Goal: Task Accomplishment & Management: Use online tool/utility

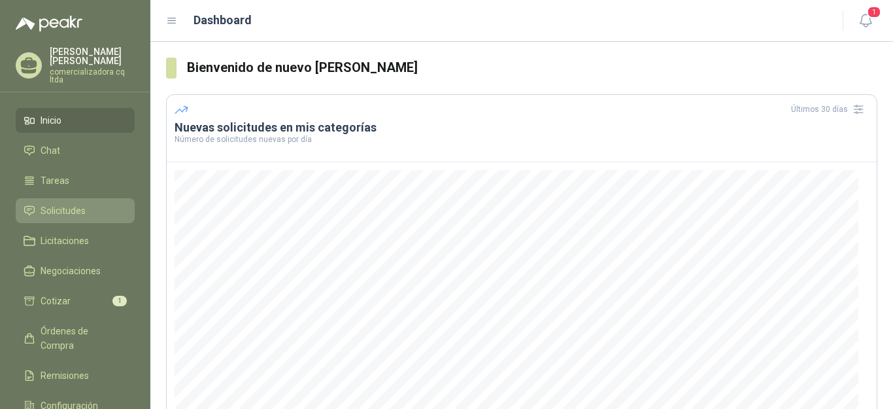
click at [45, 209] on span "Solicitudes" at bounding box center [63, 210] width 45 height 14
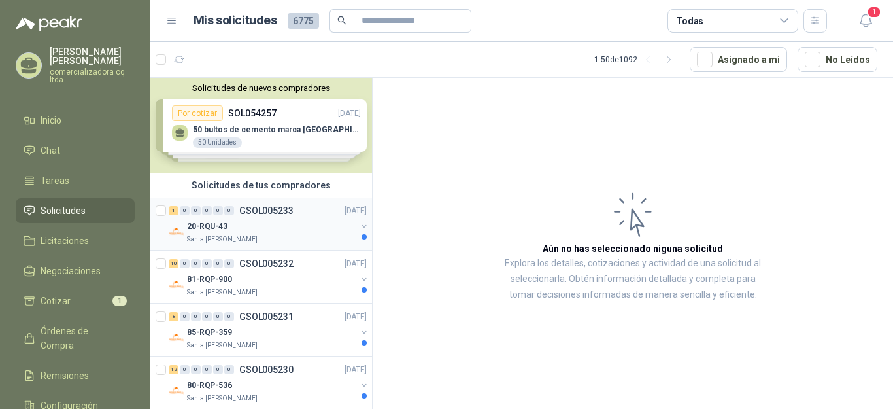
click at [252, 209] on p "GSOL005233" at bounding box center [266, 210] width 54 height 9
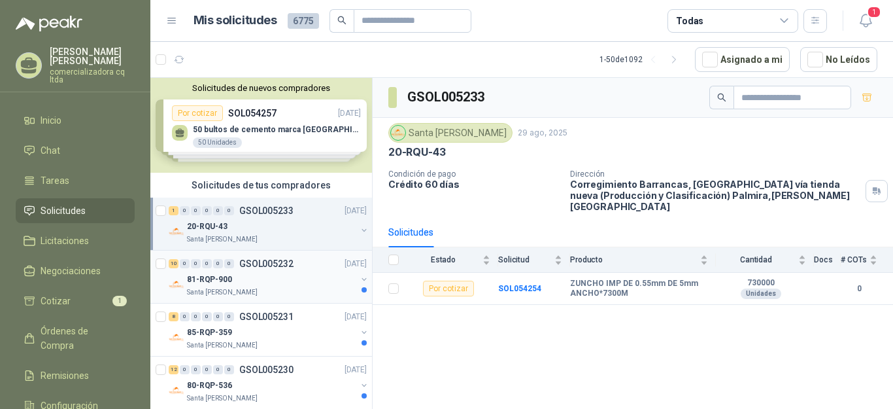
click at [220, 277] on p "81-RQP-900" at bounding box center [209, 279] width 45 height 12
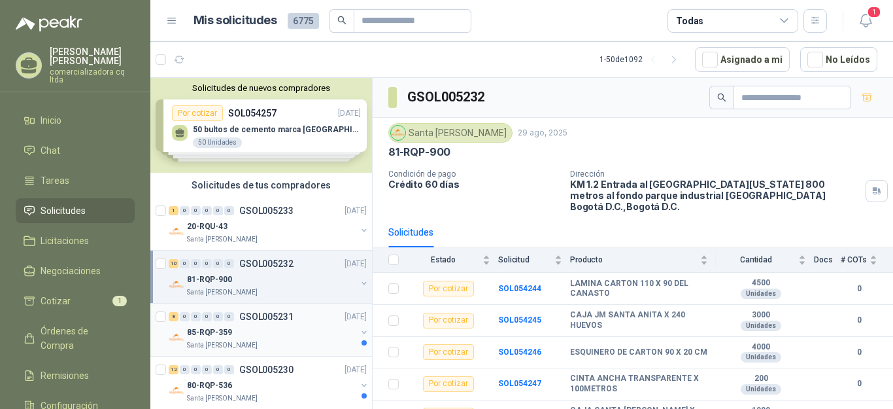
click at [207, 336] on p "85-RQP-359" at bounding box center [209, 332] width 45 height 12
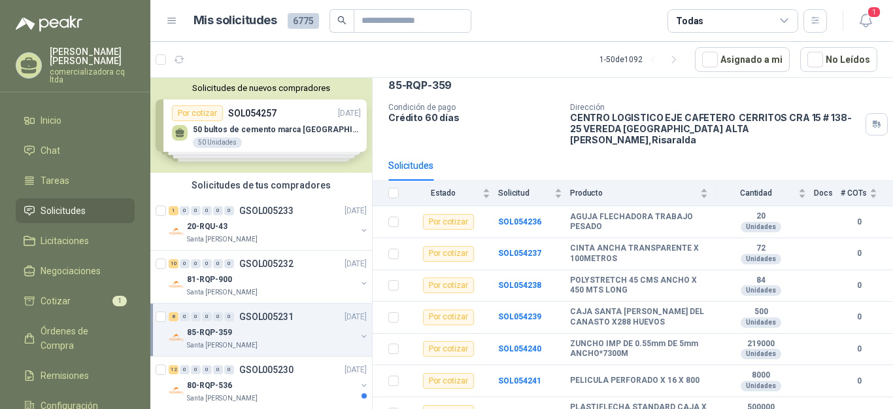
scroll to position [103, 0]
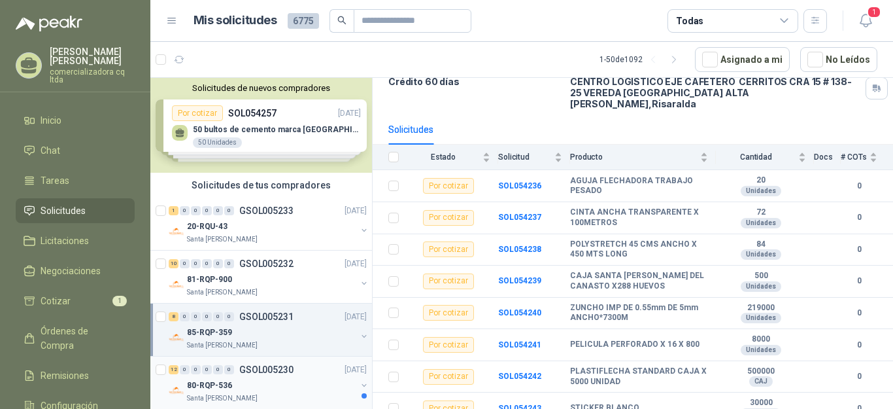
click at [228, 378] on div "80-RQP-536" at bounding box center [271, 385] width 169 height 16
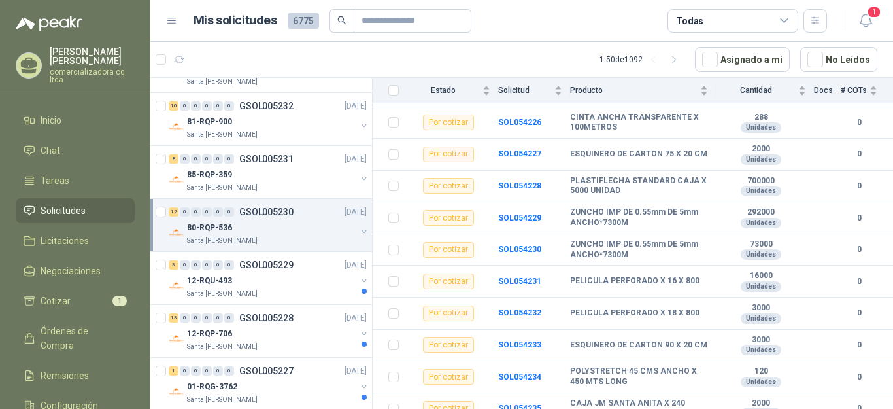
scroll to position [196, 0]
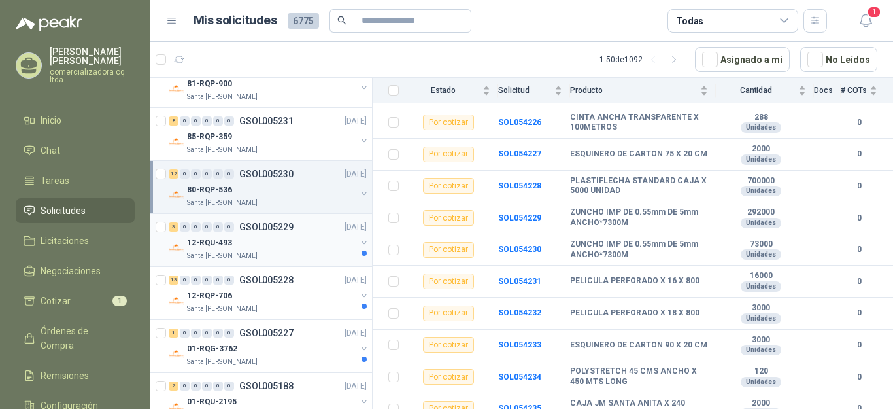
click at [205, 249] on p "12-RQU-493" at bounding box center [209, 243] width 45 height 12
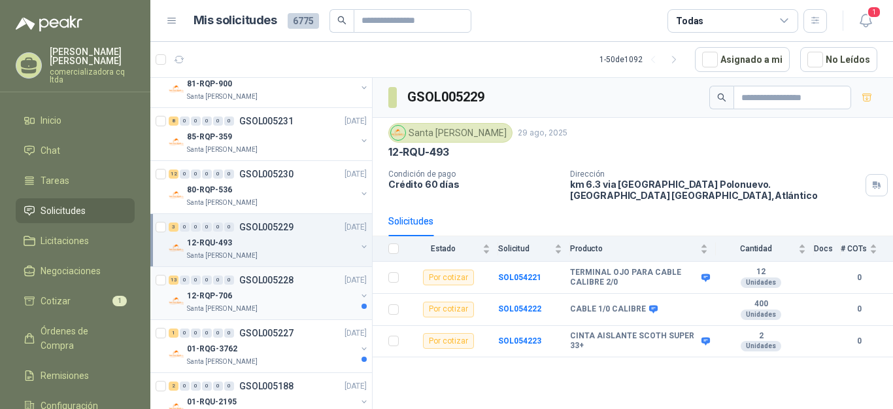
click at [215, 303] on p "Santa [PERSON_NAME]" at bounding box center [222, 308] width 71 height 10
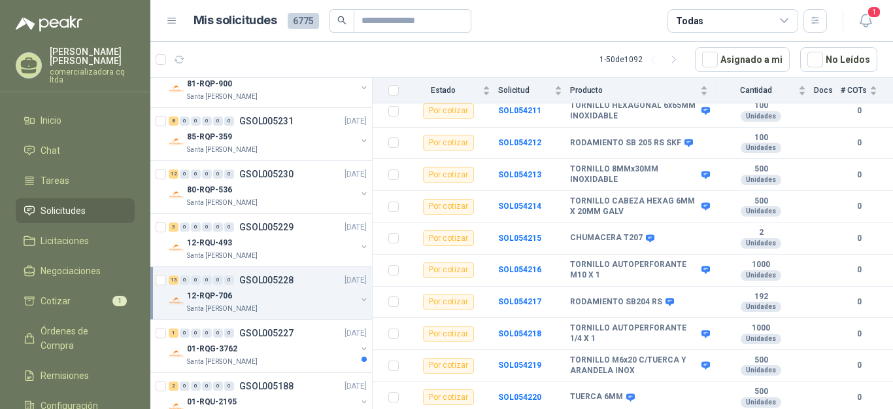
scroll to position [258, 0]
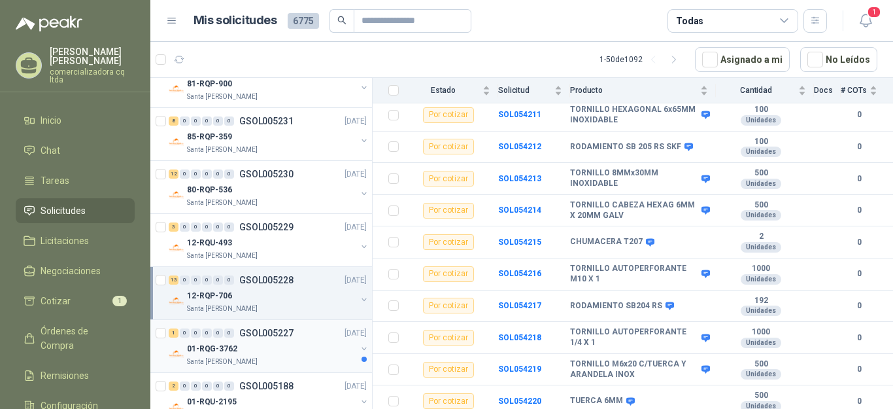
click at [218, 343] on p "01-RQG-3762" at bounding box center [212, 349] width 50 height 12
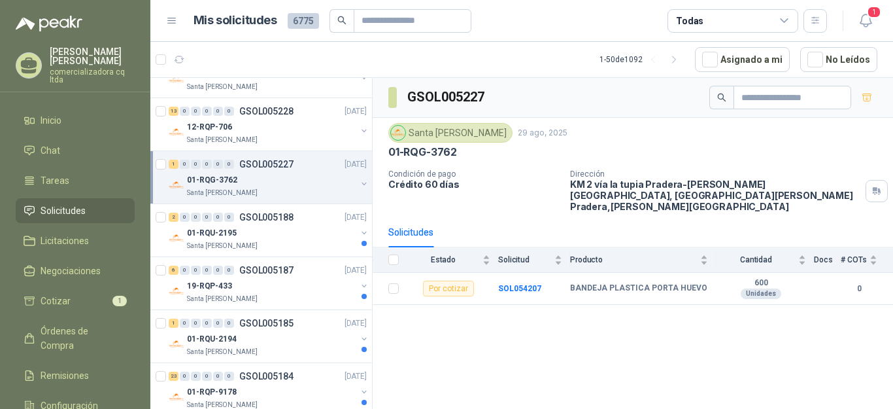
scroll to position [370, 0]
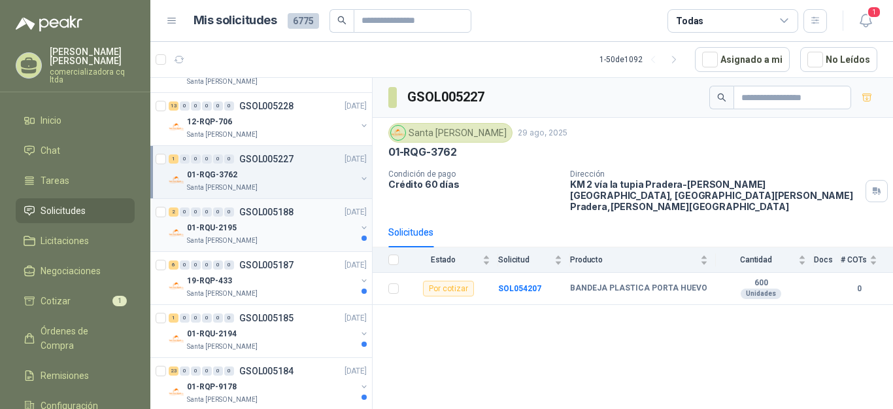
click at [218, 228] on p "01-RQU-2195" at bounding box center [212, 228] width 50 height 12
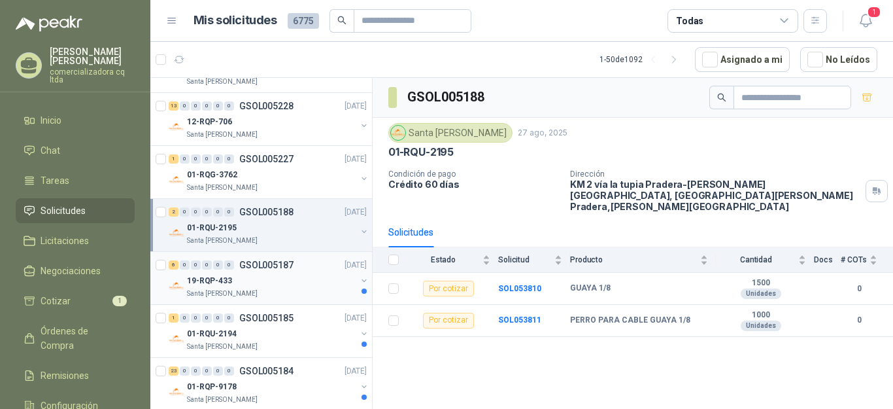
click at [199, 281] on p "19-RQP-433" at bounding box center [209, 281] width 45 height 12
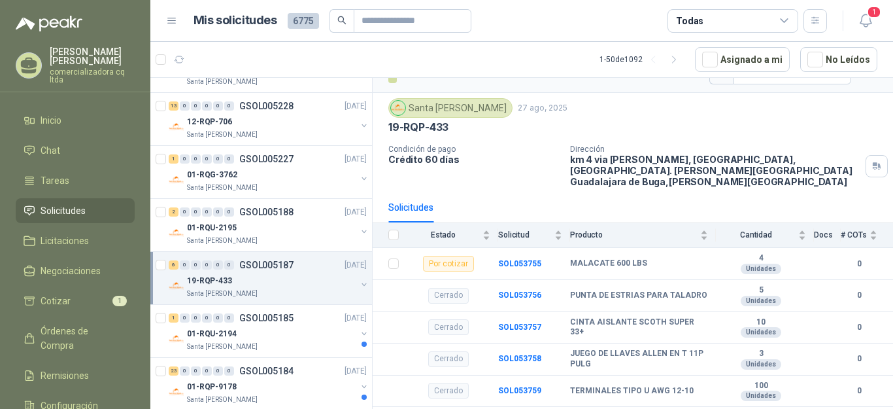
scroll to position [21, 0]
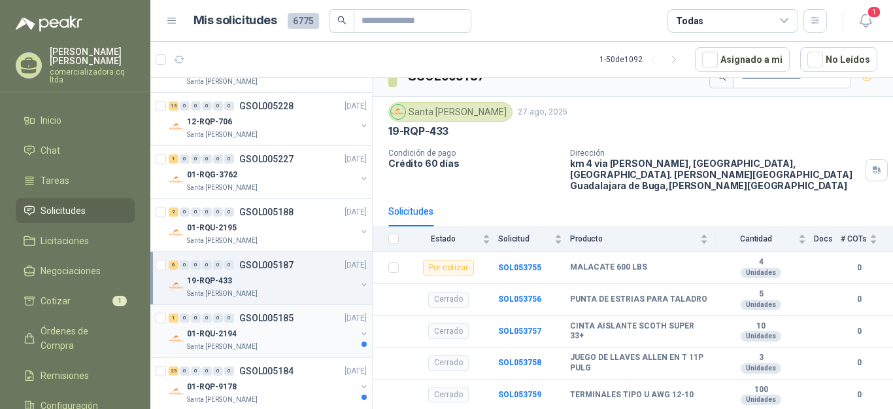
click at [209, 332] on p "01-RQU-2194" at bounding box center [212, 334] width 50 height 12
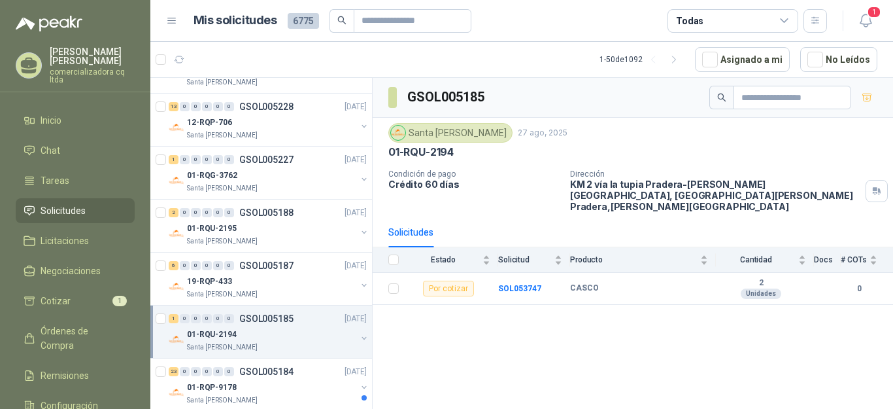
scroll to position [413, 0]
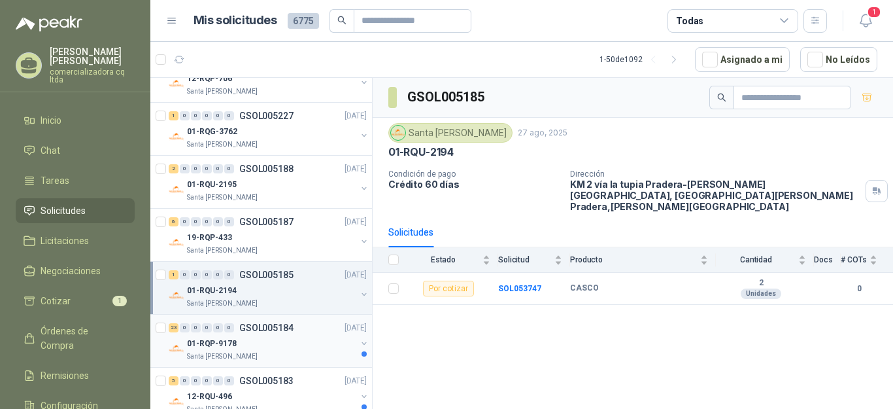
click at [201, 342] on p "01-RQP-9178" at bounding box center [212, 343] width 50 height 12
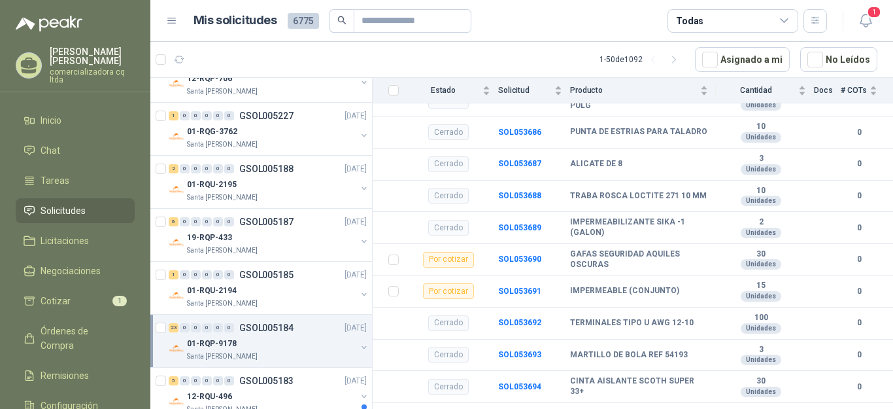
scroll to position [389, 0]
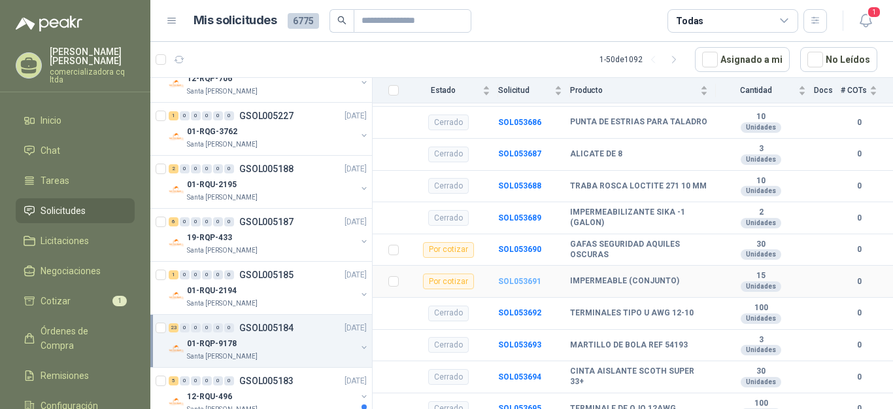
click at [504, 277] on b "SOL053691" at bounding box center [519, 281] width 43 height 9
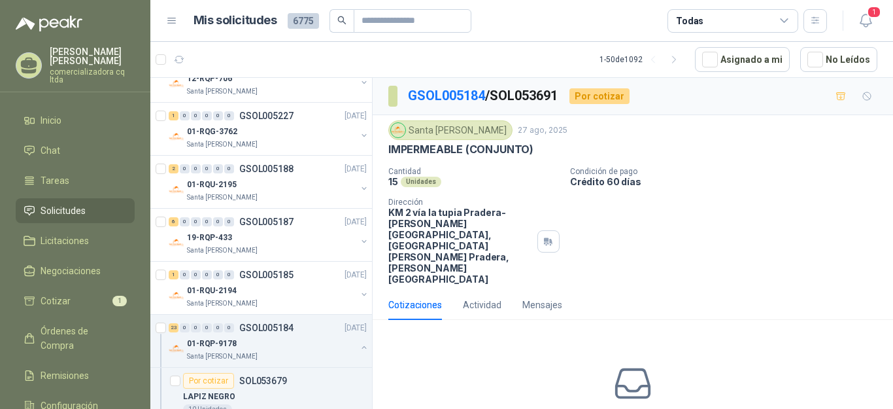
click at [677, 128] on div "Santa [PERSON_NAME] [DATE]" at bounding box center [633, 130] width 489 height 20
drag, startPoint x: 498, startPoint y: 93, endPoint x: 566, endPoint y: 93, distance: 68.0
click at [566, 93] on div "GSOL005184 / SOL053691 Por cotizar" at bounding box center [509, 96] width 241 height 21
copy p "SOL053691"
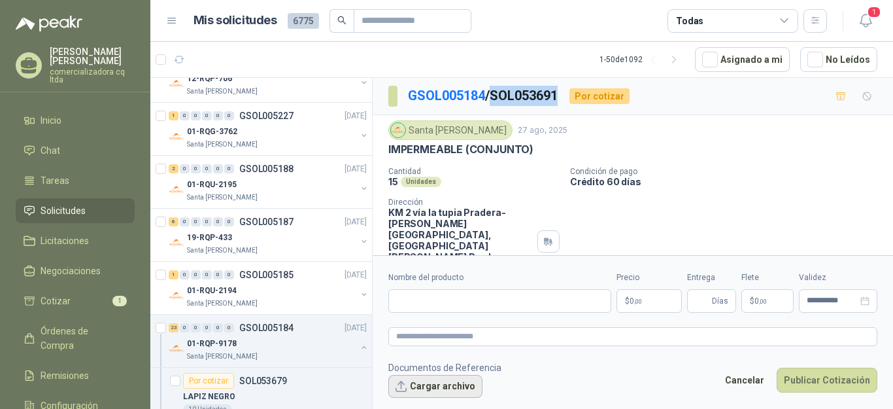
click at [462, 385] on button "Cargar archivo" at bounding box center [436, 387] width 94 height 24
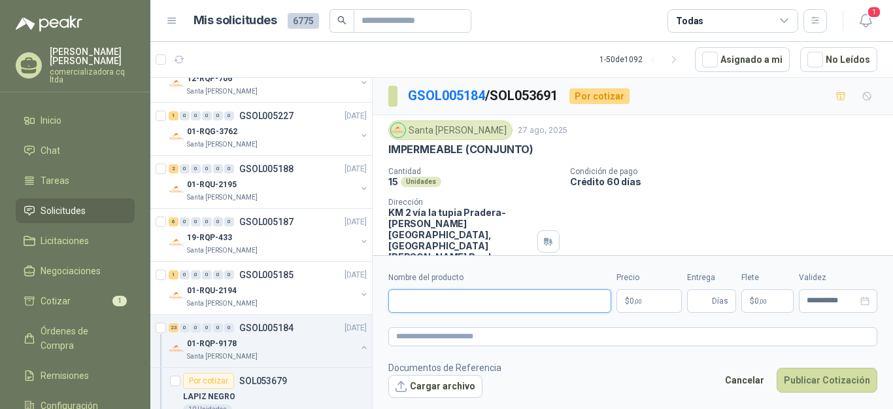
click at [415, 298] on input "Nombre del producto" at bounding box center [500, 301] width 223 height 24
type input "**********"
click at [650, 305] on p "$ 0 ,00" at bounding box center [649, 301] width 65 height 24
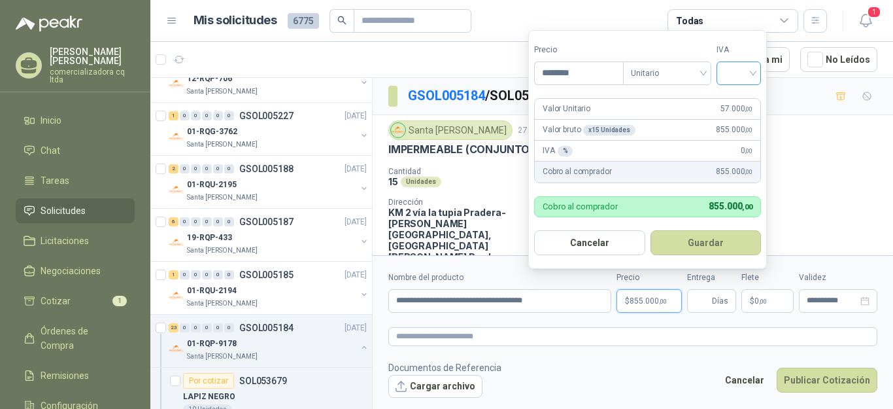
click at [761, 71] on div at bounding box center [739, 73] width 44 height 24
type input "********"
click at [697, 305] on input "Entrega" at bounding box center [702, 301] width 14 height 22
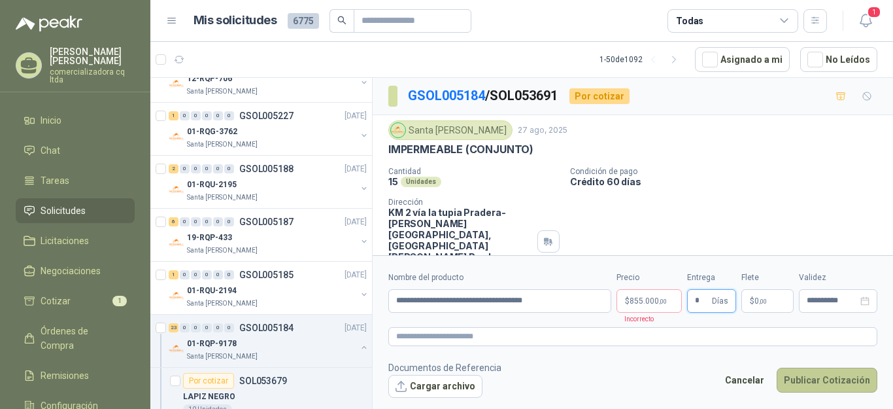
type input "*"
click at [838, 381] on button "Publicar Cotización" at bounding box center [827, 380] width 101 height 25
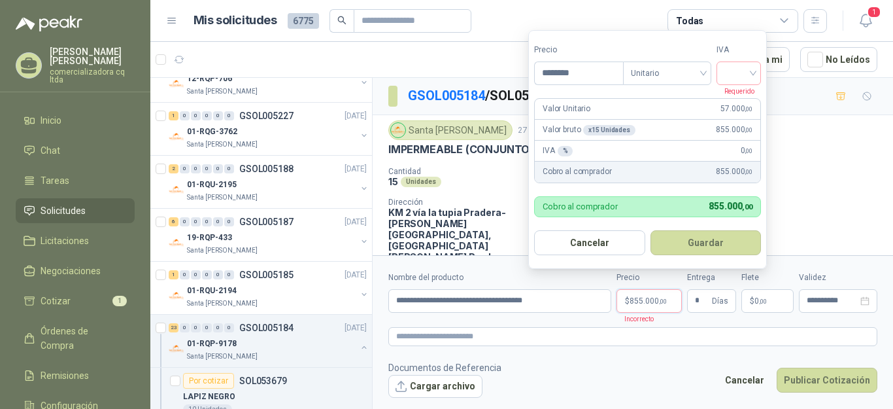
click at [642, 303] on span "855.000 ,00" at bounding box center [648, 301] width 37 height 8
click at [721, 71] on div at bounding box center [739, 73] width 44 height 24
click at [738, 103] on div "19%" at bounding box center [742, 101] width 24 height 14
click at [710, 237] on button "Guardar" at bounding box center [708, 242] width 112 height 25
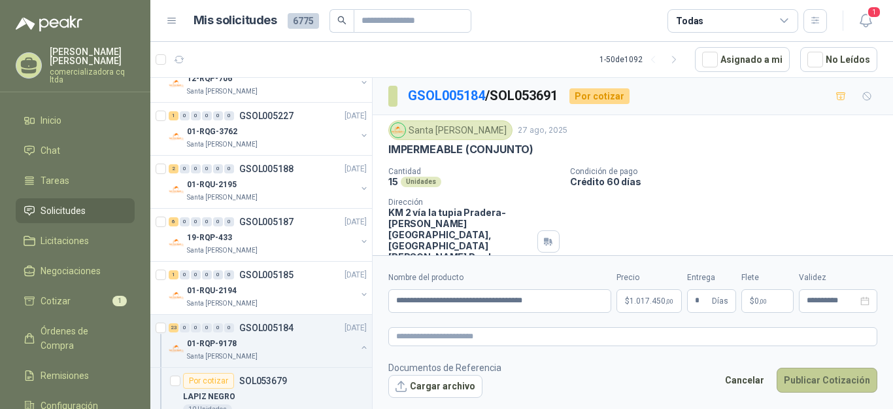
click at [816, 384] on button "Publicar Cotización" at bounding box center [827, 380] width 101 height 25
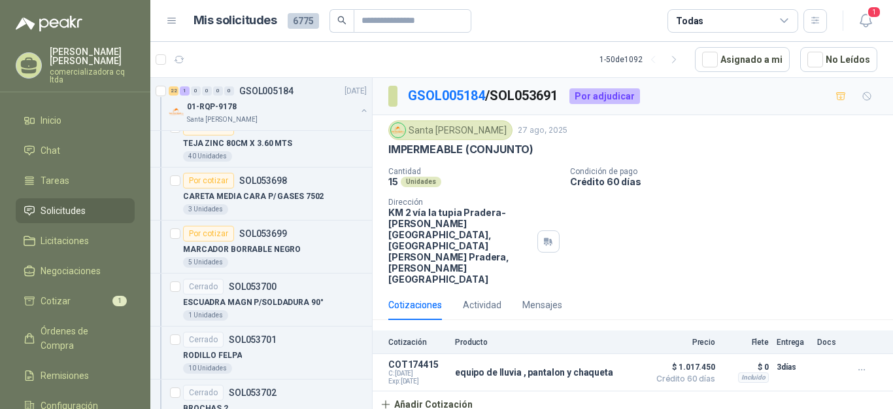
scroll to position [1582, 0]
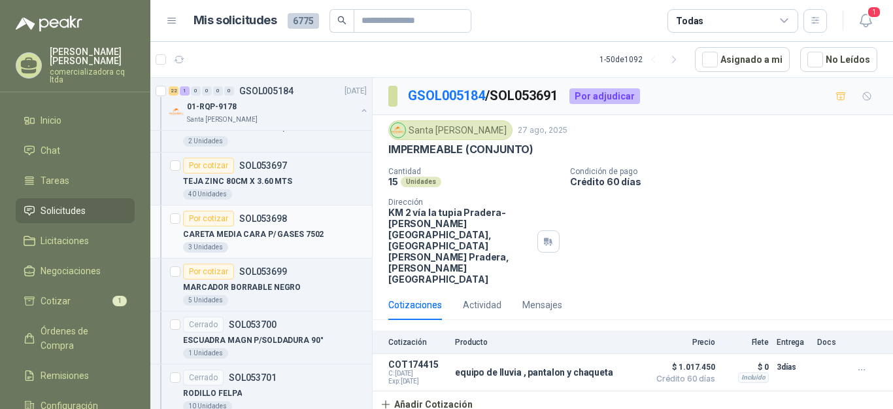
click at [240, 211] on div "Por cotizar SOL053698" at bounding box center [235, 219] width 104 height 16
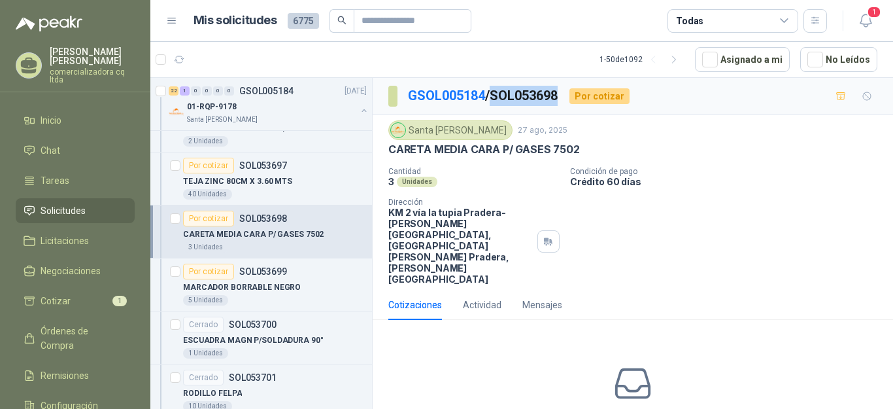
drag, startPoint x: 499, startPoint y: 94, endPoint x: 566, endPoint y: 95, distance: 66.7
click at [566, 95] on div "GSOL005184 / SOL053698 Por cotizar" at bounding box center [509, 96] width 241 height 21
copy p "SOL053698"
click at [753, 56] on button "Asignado a mi" at bounding box center [742, 59] width 95 height 25
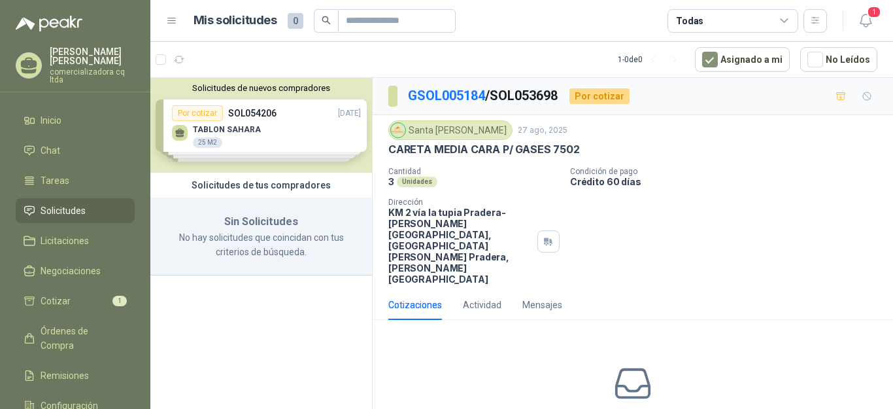
click at [783, 18] on icon at bounding box center [785, 21] width 12 height 12
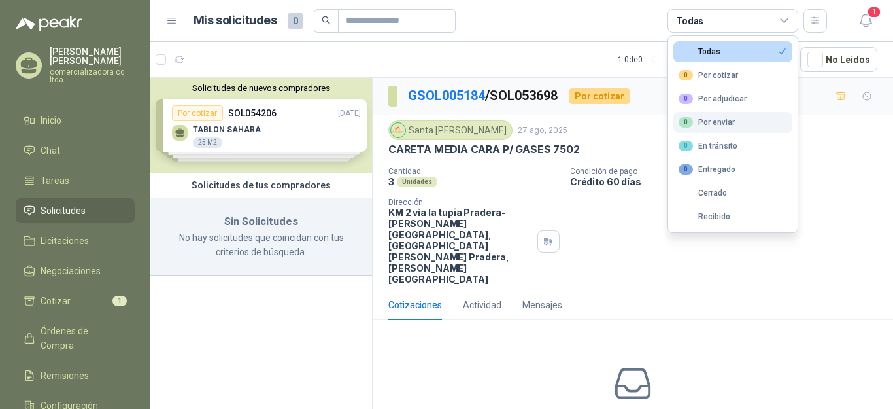
click at [722, 129] on button "0 Por enviar" at bounding box center [733, 122] width 119 height 21
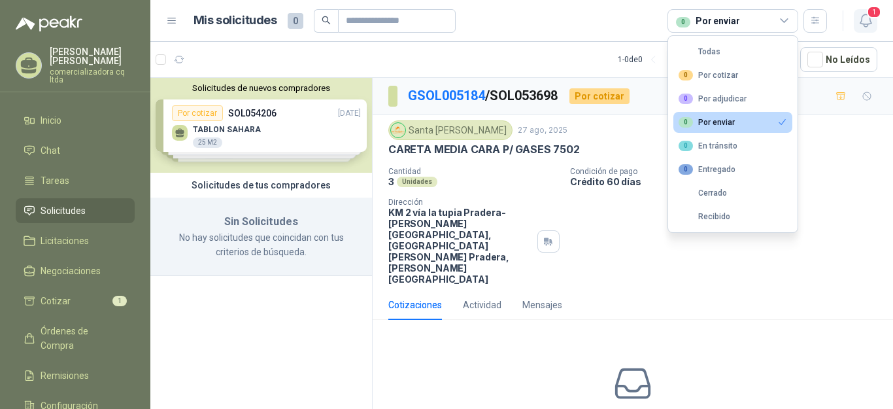
click at [869, 20] on icon "button" at bounding box center [866, 20] width 16 height 16
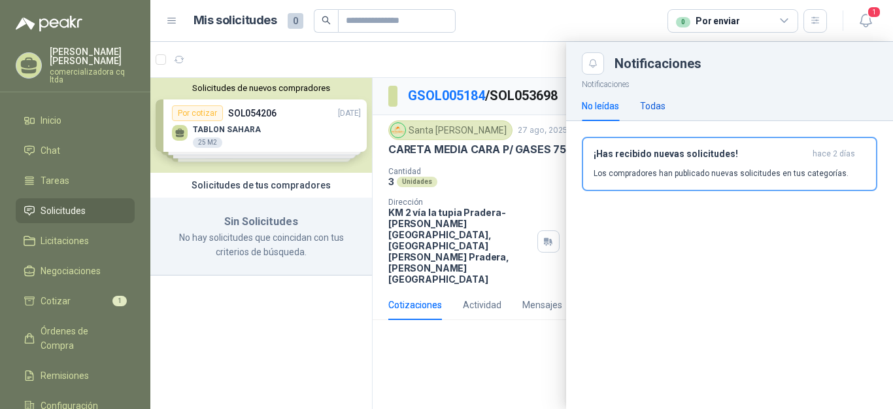
click at [656, 106] on div "Todas" at bounding box center [653, 106] width 26 height 14
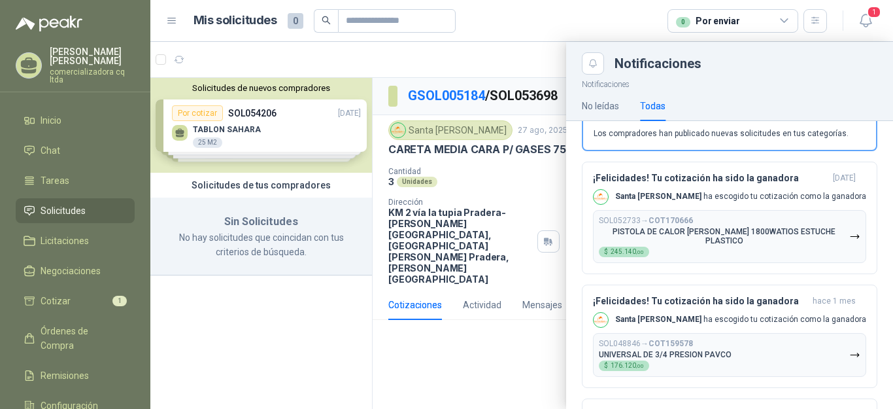
scroll to position [48, 0]
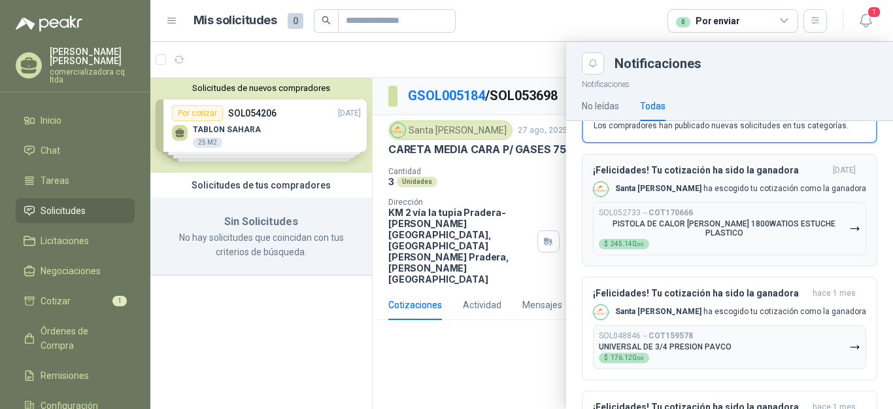
click at [755, 232] on p "PISTOLA DE CALOR [PERSON_NAME] 1800WATIOS ESTUCHE PLASTICO" at bounding box center [724, 228] width 251 height 18
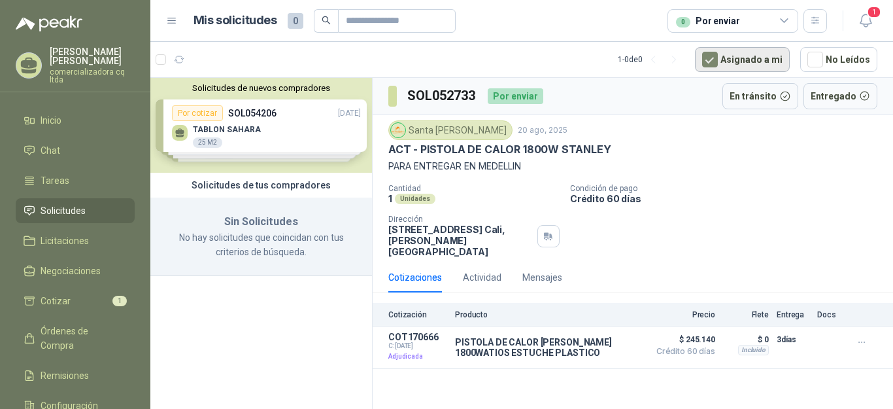
click at [755, 60] on button "Asignado a mi" at bounding box center [742, 59] width 95 height 25
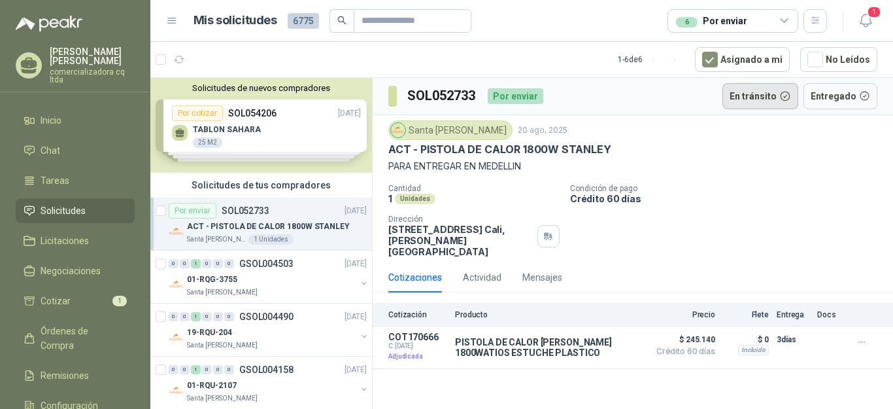
click at [768, 95] on button "En tránsito" at bounding box center [761, 96] width 76 height 26
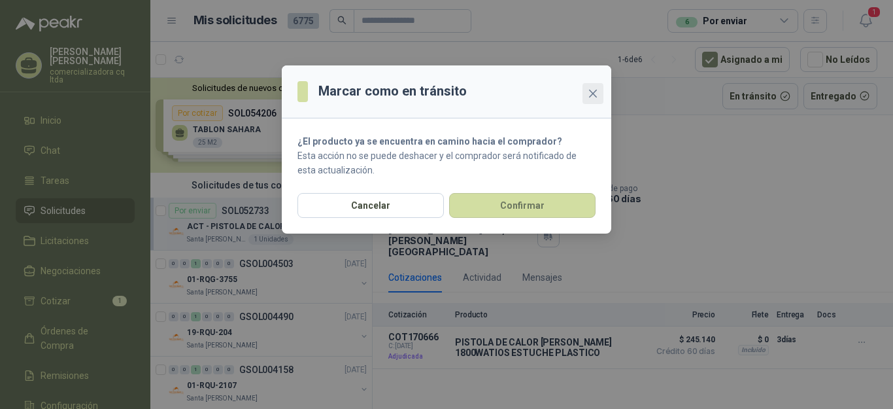
click at [587, 91] on span "Close" at bounding box center [593, 93] width 21 height 10
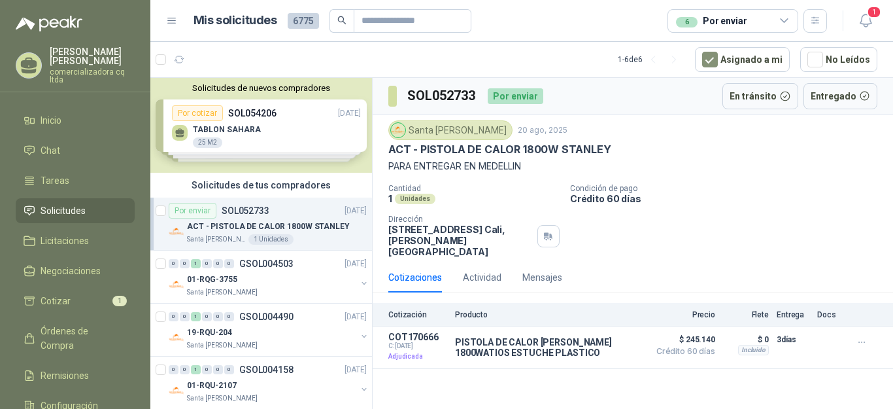
click at [692, 21] on div "6" at bounding box center [687, 22] width 22 height 10
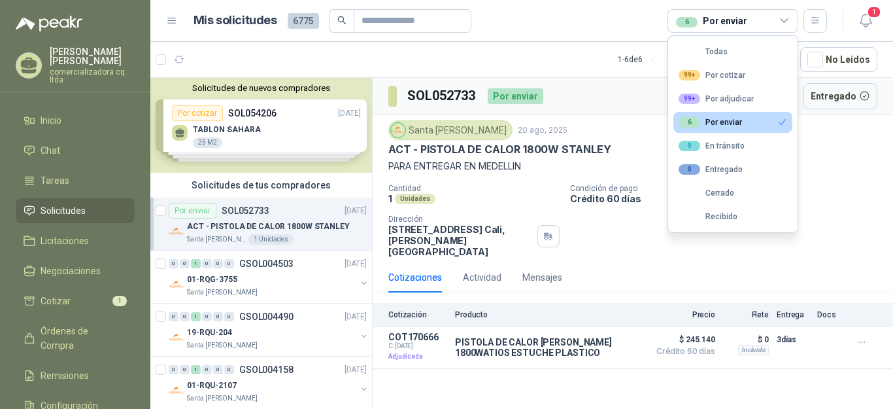
click at [728, 128] on button "6 Por enviar" at bounding box center [733, 122] width 119 height 21
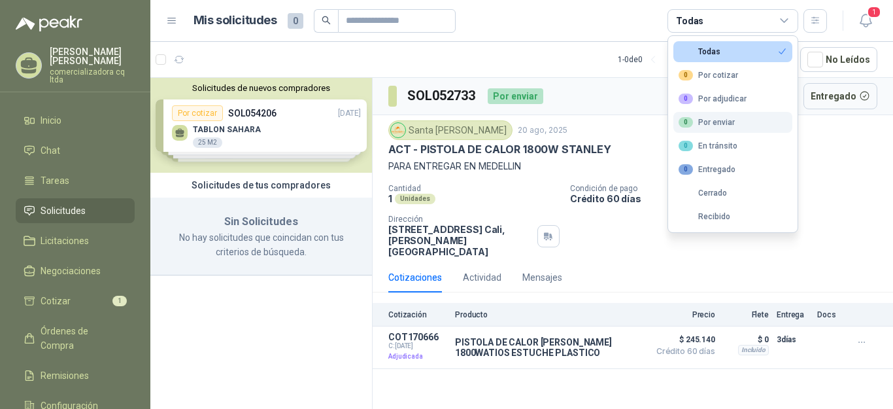
click at [728, 128] on button "0 Por enviar" at bounding box center [733, 122] width 119 height 21
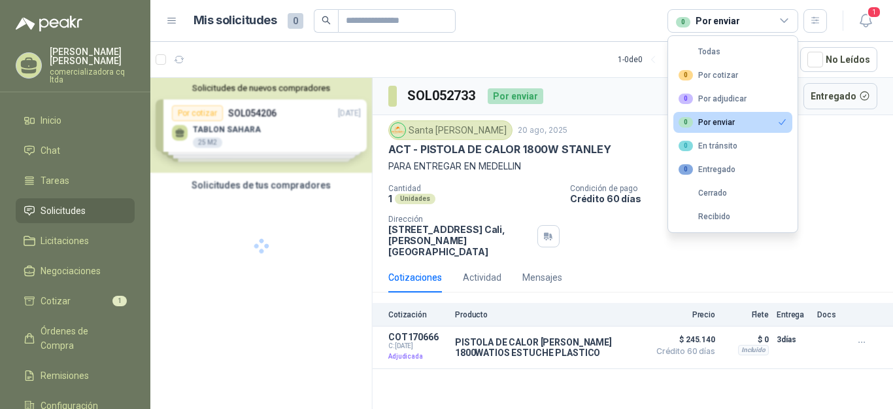
click at [728, 128] on button "0 Por enviar" at bounding box center [733, 122] width 119 height 21
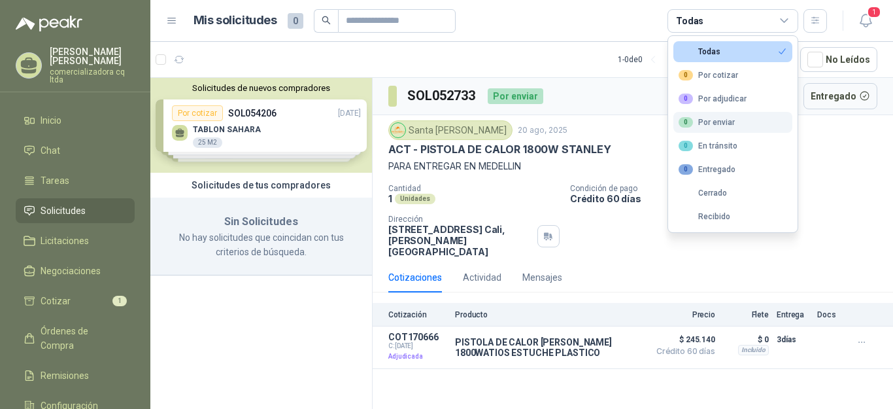
click at [728, 128] on button "0 Por enviar" at bounding box center [733, 122] width 119 height 21
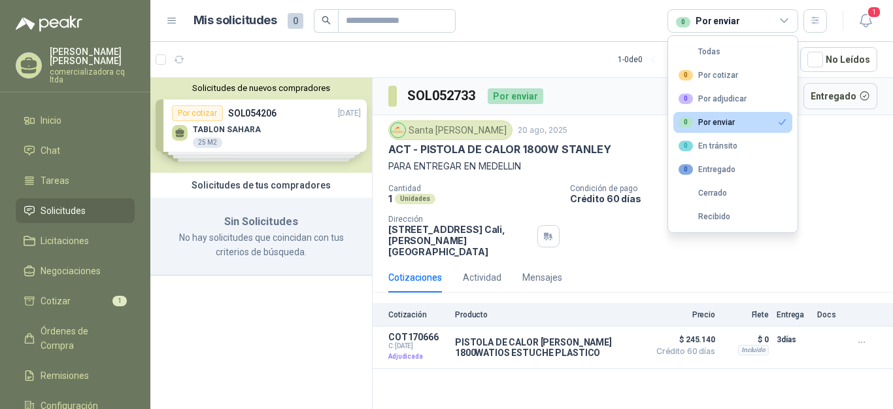
click at [780, 20] on icon at bounding box center [785, 21] width 12 height 12
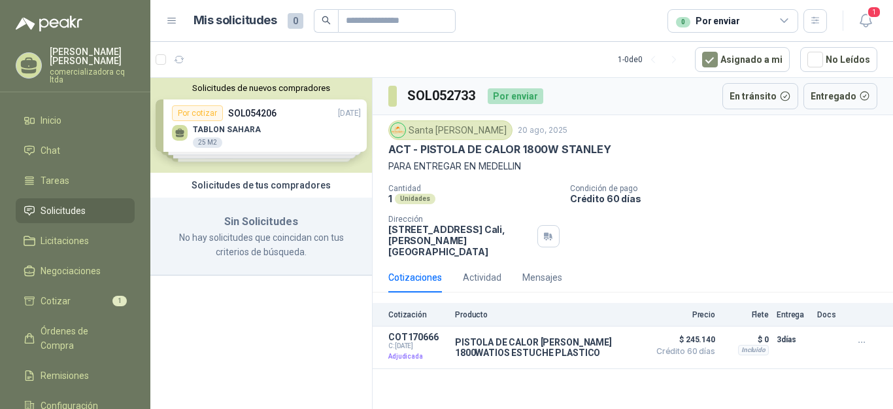
click at [780, 20] on icon at bounding box center [785, 21] width 12 height 12
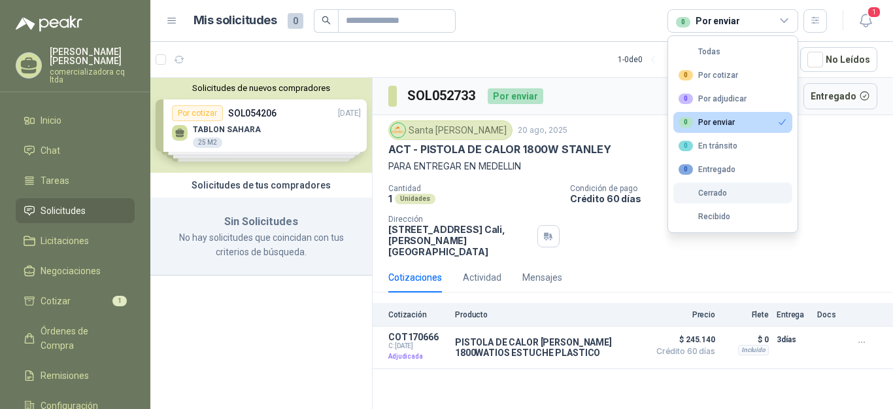
click at [730, 194] on button "Cerrado" at bounding box center [733, 192] width 119 height 21
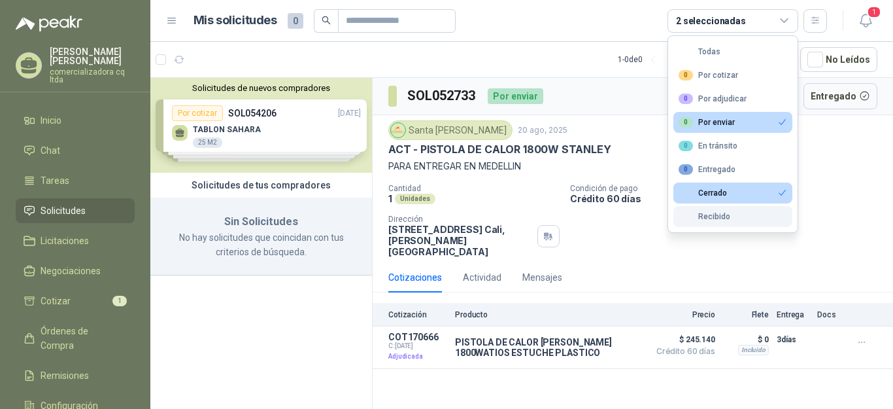
click at [721, 215] on div "Recibido" at bounding box center [705, 216] width 52 height 9
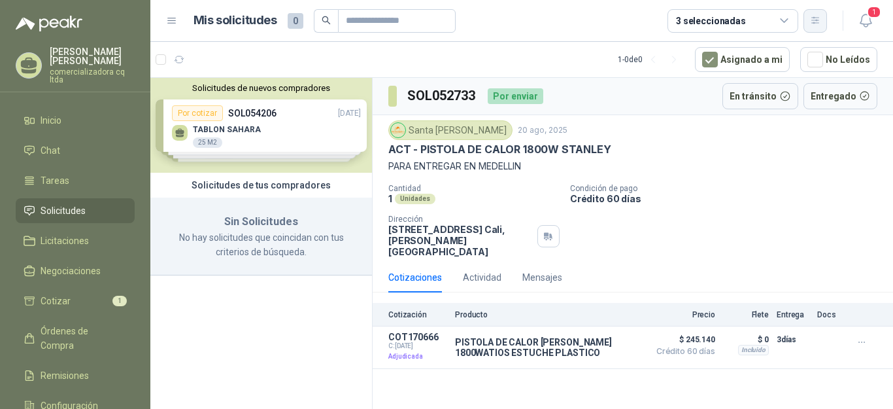
click at [810, 21] on icon "button" at bounding box center [815, 20] width 11 height 11
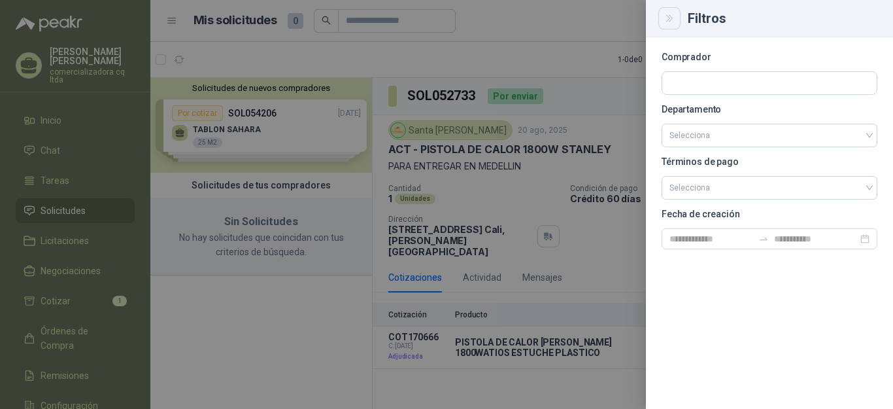
click at [665, 22] on icon "Close" at bounding box center [670, 18] width 11 height 11
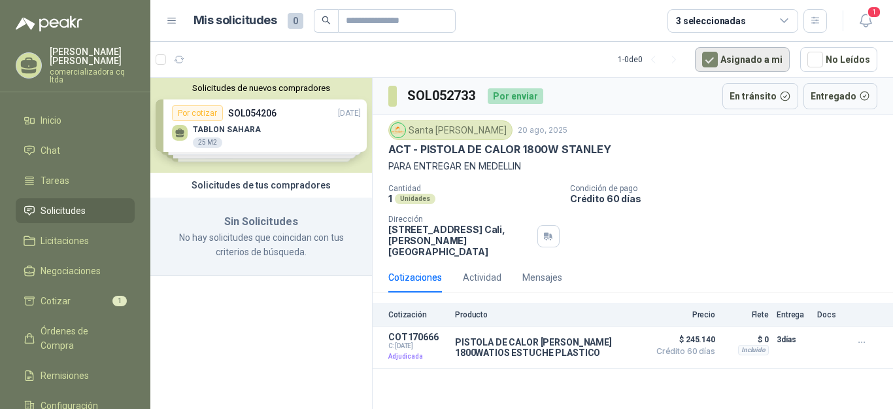
click at [759, 61] on button "Asignado a mi" at bounding box center [742, 59] width 95 height 25
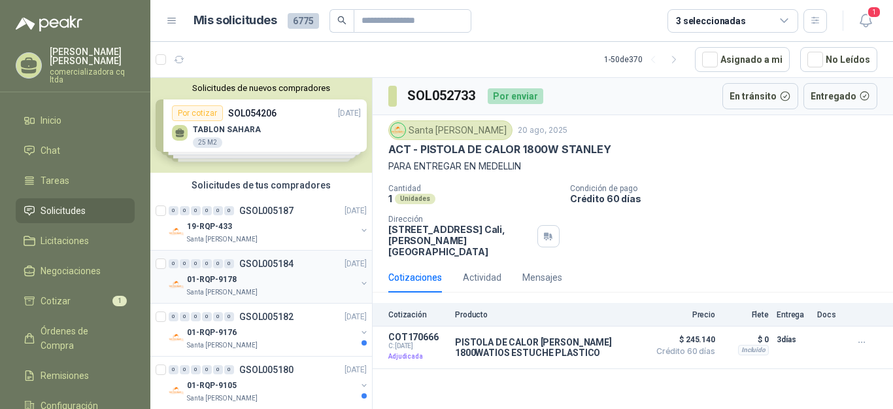
click at [216, 281] on p "01-RQP-9178" at bounding box center [212, 279] width 50 height 12
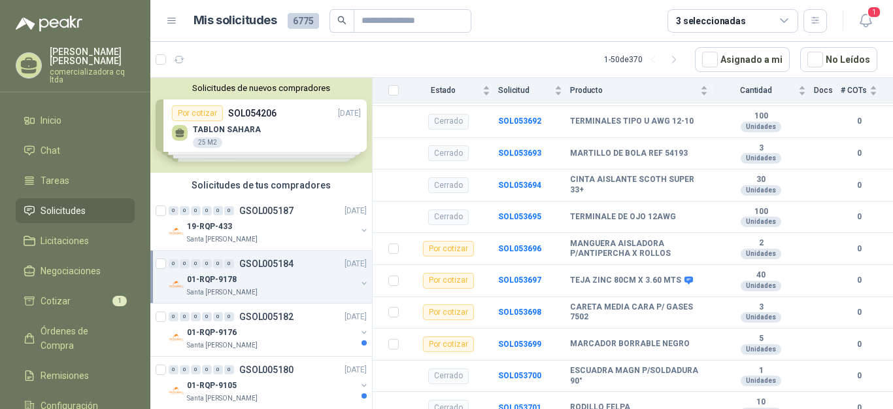
scroll to position [585, 0]
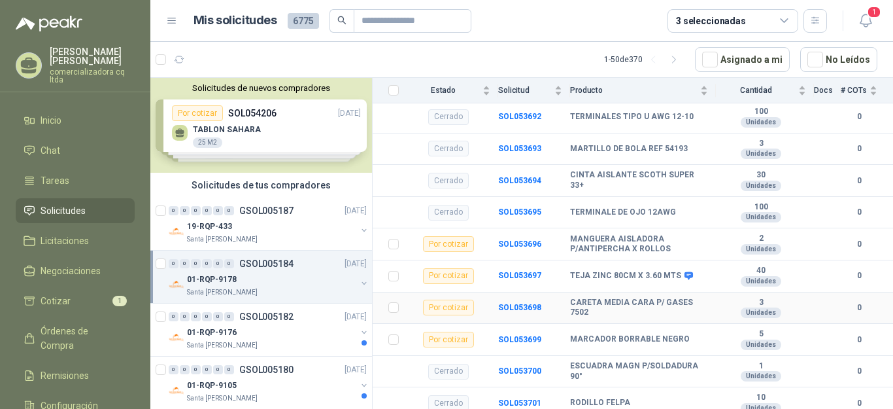
click at [621, 298] on b "CARETA MEDIA CARA P/ GASES 7502" at bounding box center [639, 308] width 138 height 20
click at [516, 303] on b "SOL053698" at bounding box center [519, 307] width 43 height 9
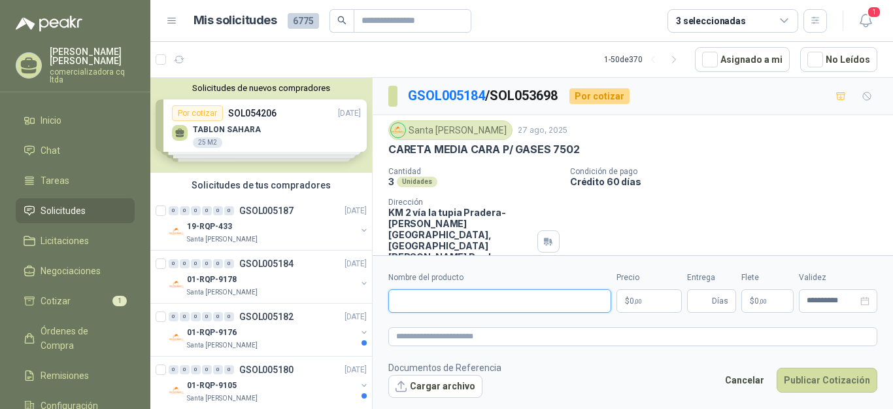
click at [397, 305] on input "Nombre del producto" at bounding box center [500, 301] width 223 height 24
type input "**********"
click at [644, 303] on p "$ 0 ,00" at bounding box center [649, 301] width 65 height 24
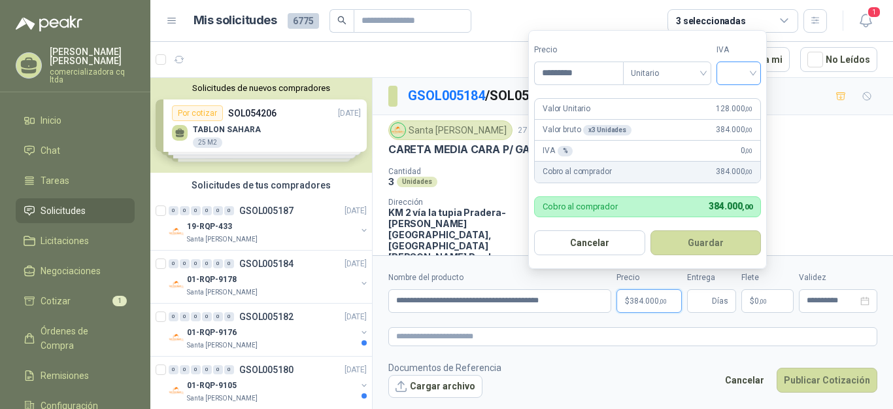
type input "*********"
click at [753, 73] on input "search" at bounding box center [739, 72] width 29 height 20
click at [748, 99] on div "19%" at bounding box center [742, 101] width 24 height 14
click at [702, 300] on input "Entrega" at bounding box center [702, 301] width 14 height 22
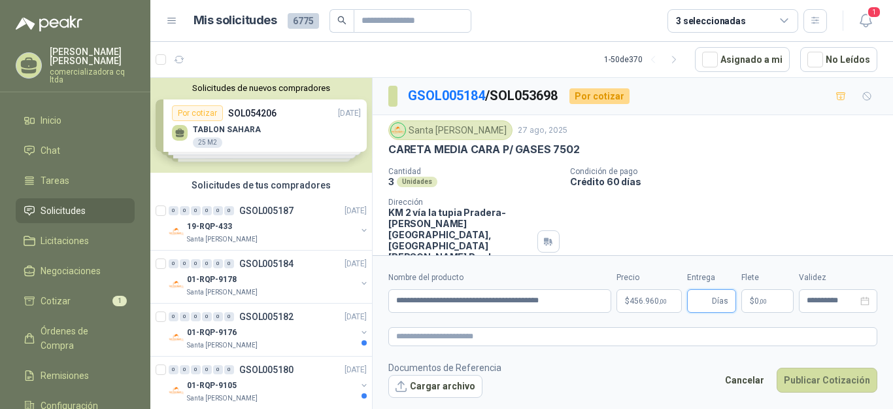
type input "*"
click at [820, 375] on button "Publicar Cotización" at bounding box center [827, 380] width 101 height 25
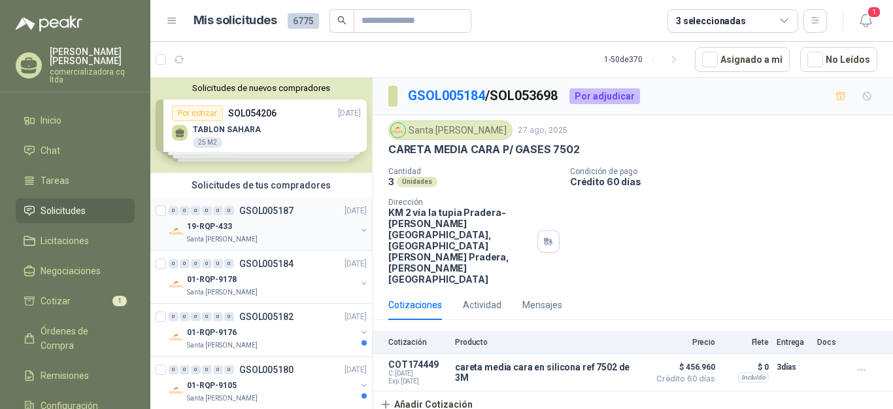
click at [221, 218] on div "0 0 0 0 0 0 GSOL005187 [DATE]" at bounding box center [269, 211] width 201 height 16
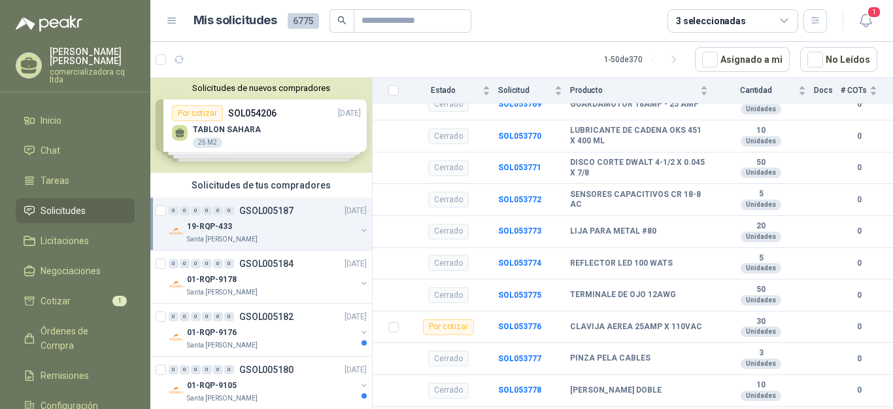
scroll to position [640, 0]
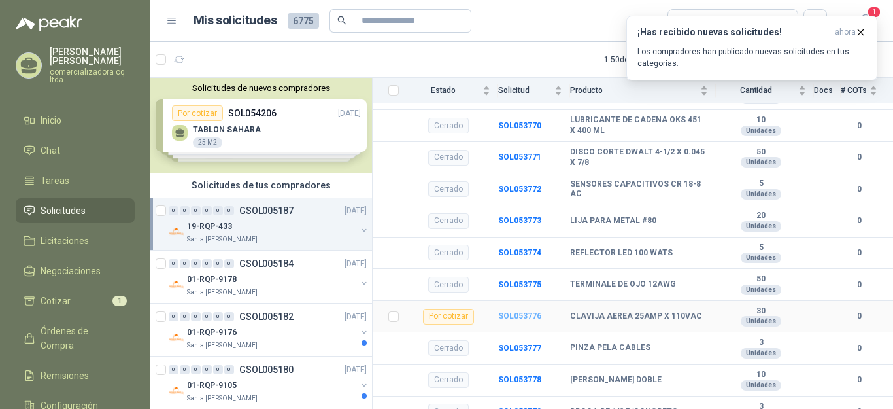
click at [532, 311] on b "SOL053776" at bounding box center [519, 315] width 43 height 9
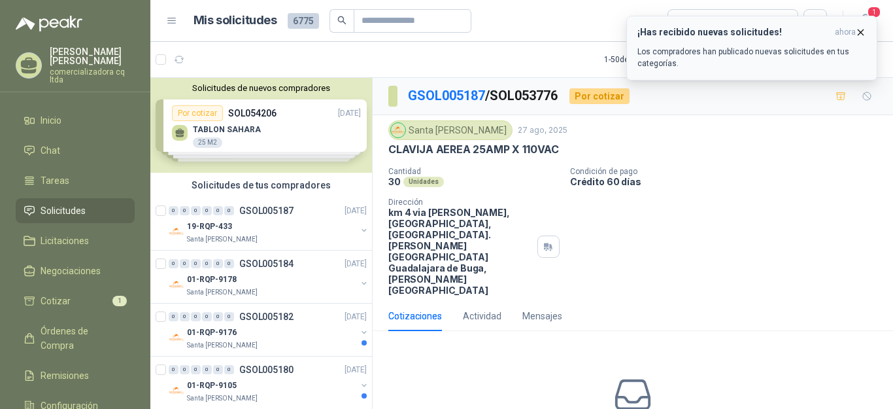
click at [856, 35] on icon "button" at bounding box center [861, 32] width 11 height 11
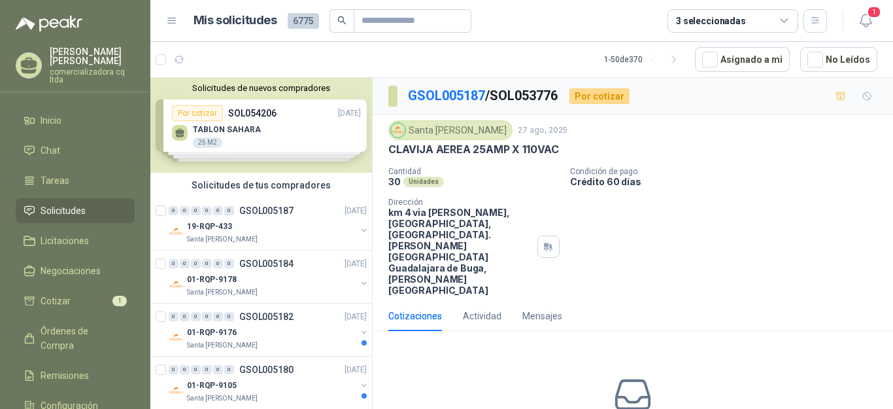
click at [500, 95] on p "GSOL005187 / SOL053776" at bounding box center [483, 96] width 151 height 20
drag, startPoint x: 500, startPoint y: 95, endPoint x: 550, endPoint y: 95, distance: 50.4
click at [550, 95] on p "GSOL005187 / SOL053776" at bounding box center [483, 96] width 151 height 20
copy p "SOL053776"
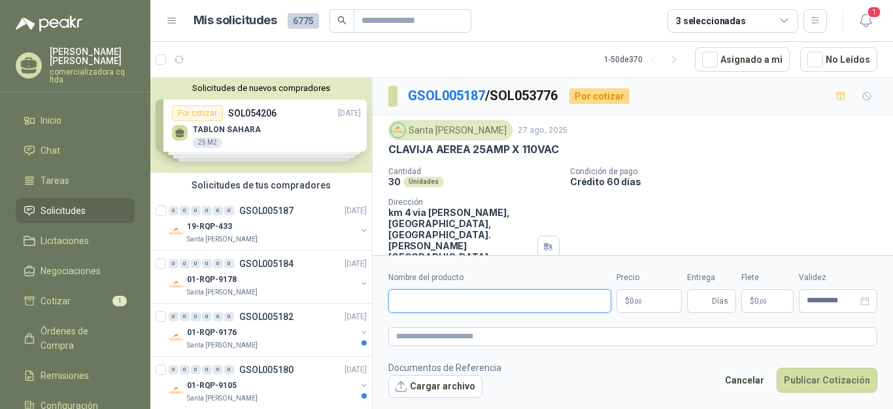
click at [435, 306] on input "Nombre del producto" at bounding box center [500, 301] width 223 height 24
click at [453, 302] on input "**********" at bounding box center [500, 301] width 223 height 24
click at [462, 300] on input "**********" at bounding box center [500, 301] width 223 height 24
type input "**********"
click at [639, 298] on span ",00" at bounding box center [638, 301] width 8 height 7
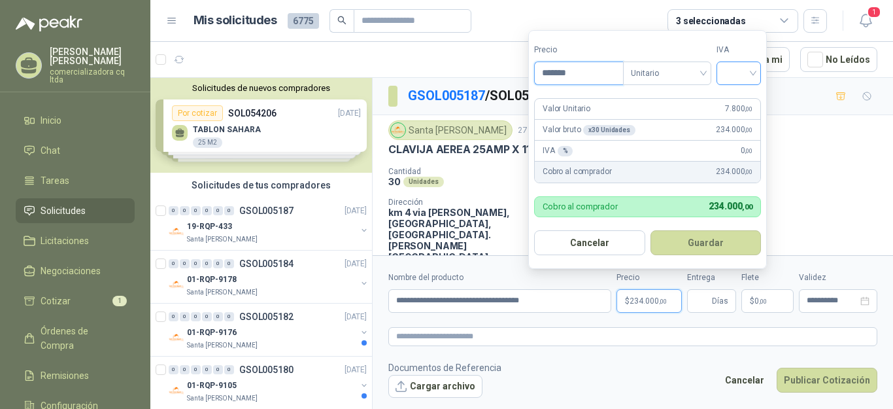
click at [756, 71] on div at bounding box center [739, 73] width 44 height 24
type input "*******"
click at [745, 101] on div "19%" at bounding box center [742, 101] width 24 height 14
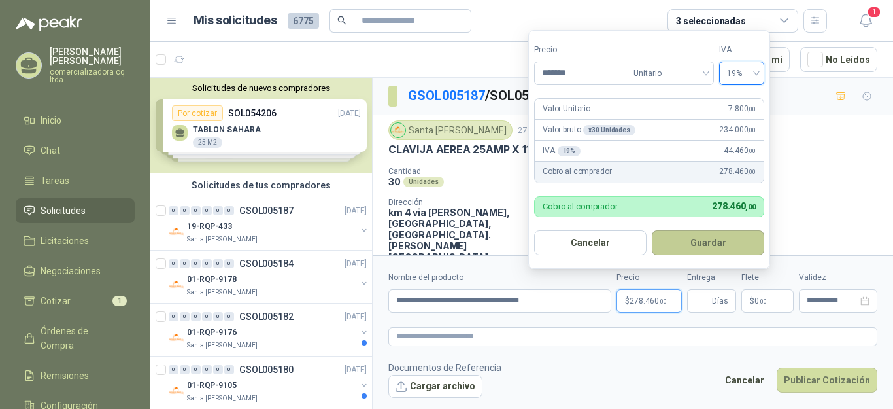
click at [708, 246] on button "Guardar" at bounding box center [708, 242] width 112 height 25
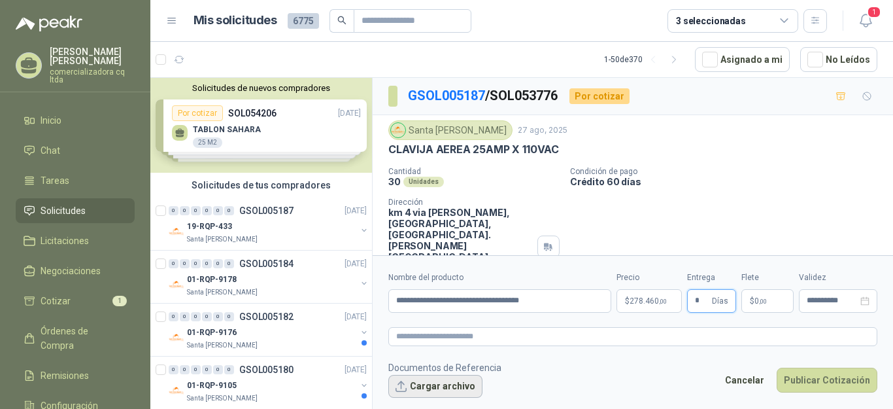
type input "*"
click at [437, 386] on button "Cargar archivo" at bounding box center [436, 387] width 94 height 24
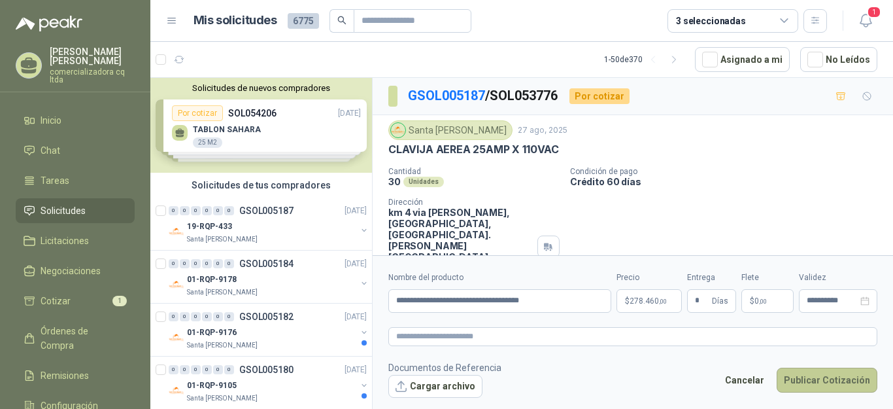
click at [823, 380] on button "Publicar Cotización" at bounding box center [827, 380] width 101 height 25
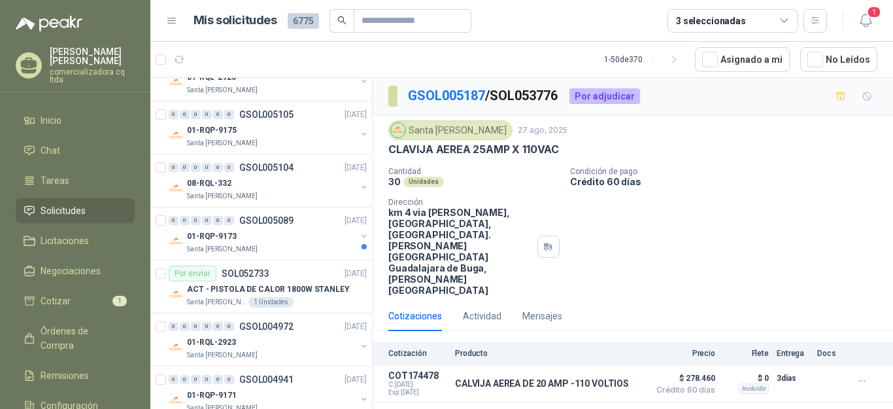
scroll to position [505, 0]
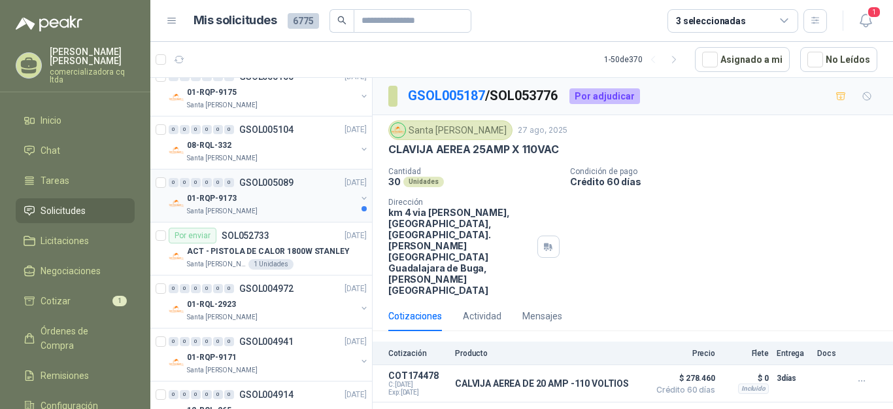
click at [283, 201] on div "01-RQP-9173" at bounding box center [271, 198] width 169 height 16
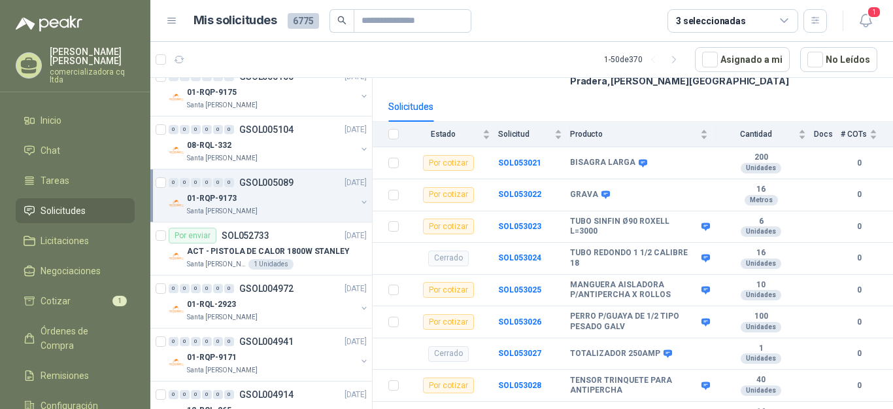
scroll to position [130, 0]
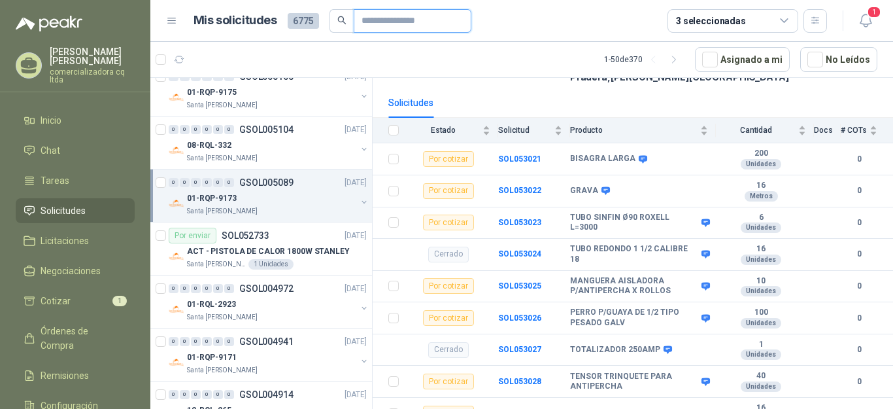
click at [369, 18] on input "text" at bounding box center [408, 21] width 92 height 22
type input "****"
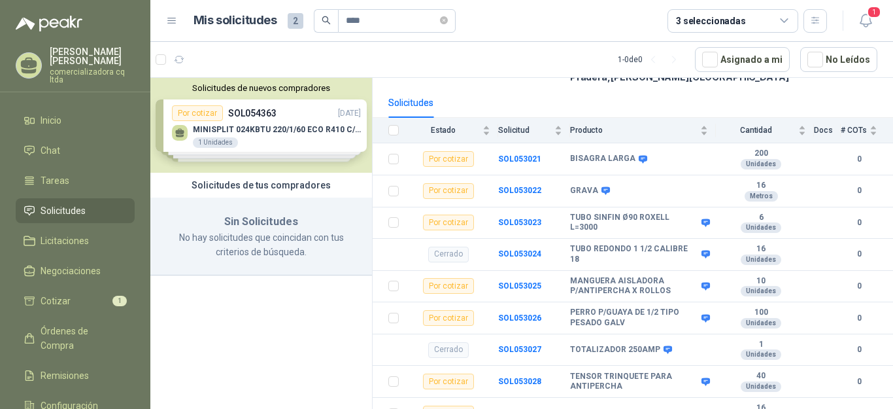
click at [258, 214] on h3 "Sin Solicitudes" at bounding box center [261, 221] width 190 height 17
click at [49, 211] on span "Solicitudes" at bounding box center [63, 210] width 45 height 14
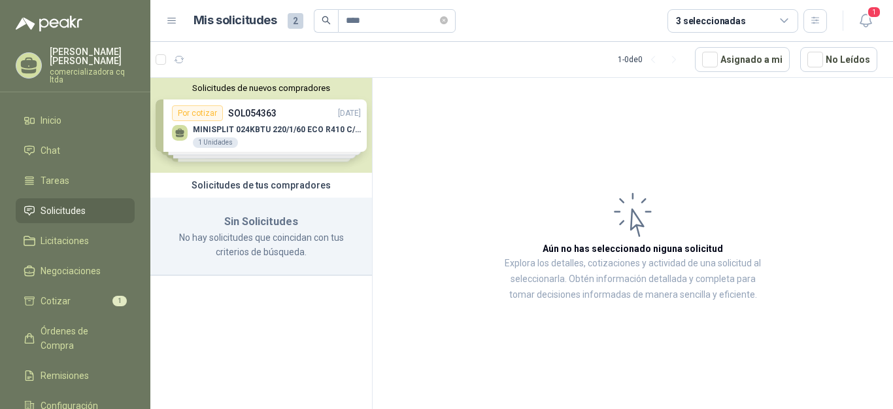
click at [49, 211] on span "Solicitudes" at bounding box center [63, 210] width 45 height 14
click at [44, 300] on span "Cotizar" at bounding box center [56, 301] width 30 height 14
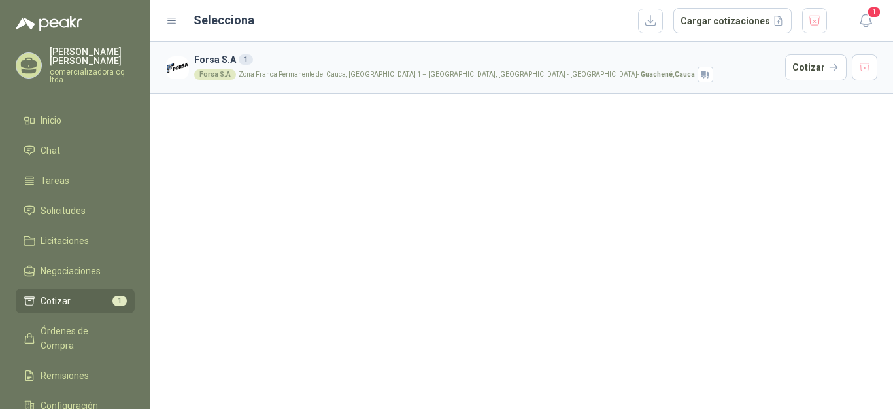
click at [44, 301] on span "Cotizar" at bounding box center [56, 301] width 30 height 14
click at [54, 122] on span "Inicio" at bounding box center [51, 120] width 21 height 14
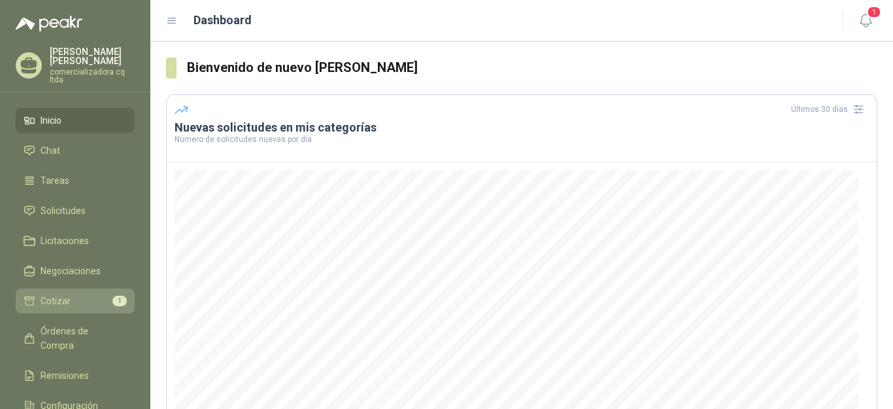
click at [56, 298] on span "Cotizar" at bounding box center [56, 301] width 30 height 14
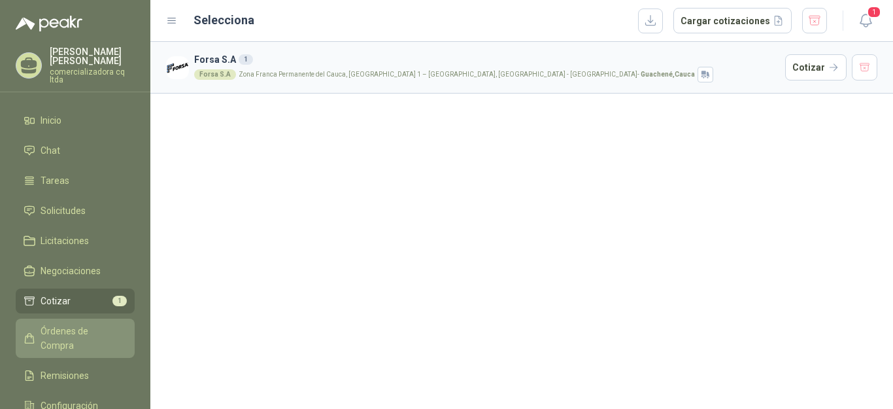
click at [55, 338] on span "Órdenes de Compra" at bounding box center [82, 338] width 82 height 29
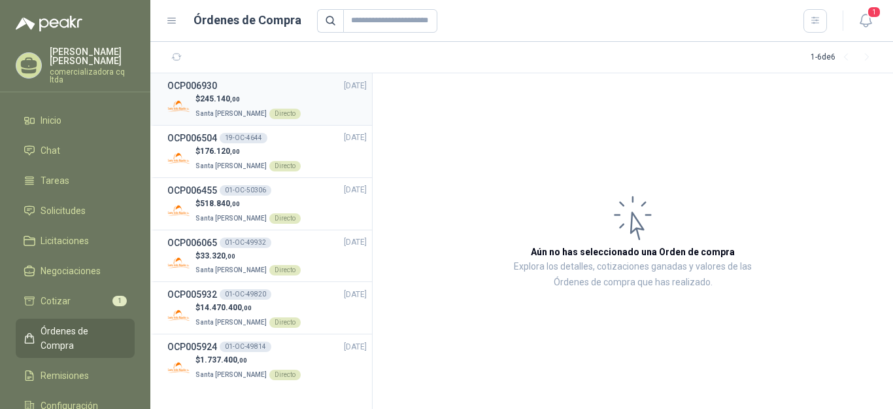
click at [213, 103] on p "$ 245.140 ,00" at bounding box center [248, 99] width 105 height 12
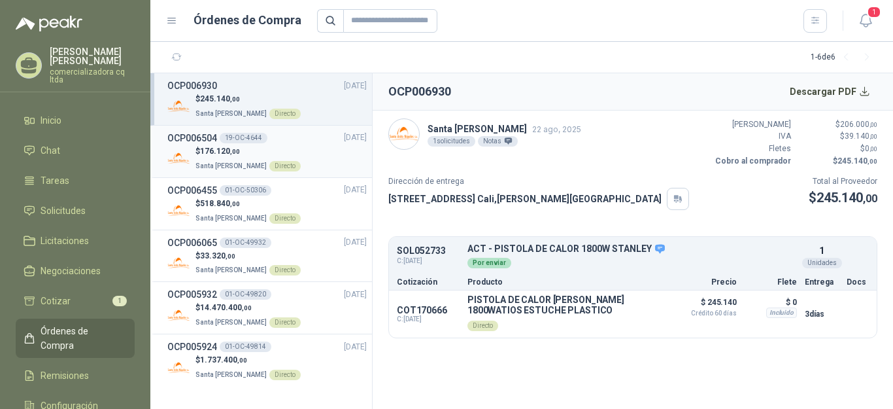
click at [218, 152] on span "176.120 ,00" at bounding box center [220, 151] width 40 height 9
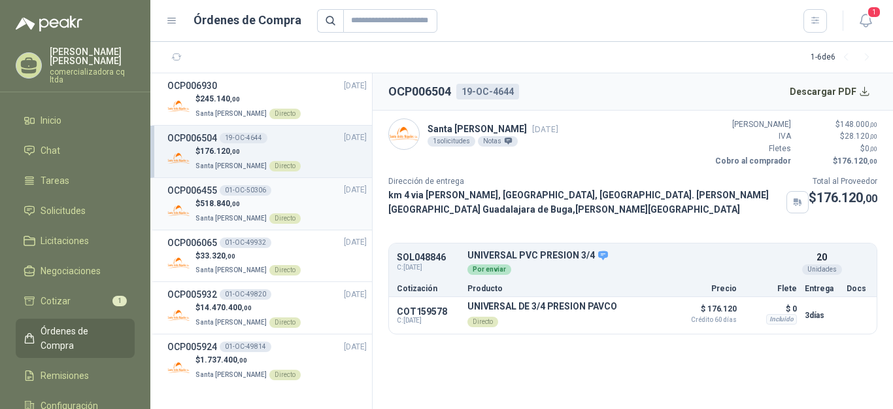
click at [204, 208] on p "$ 518.840 ,00" at bounding box center [248, 204] width 105 height 12
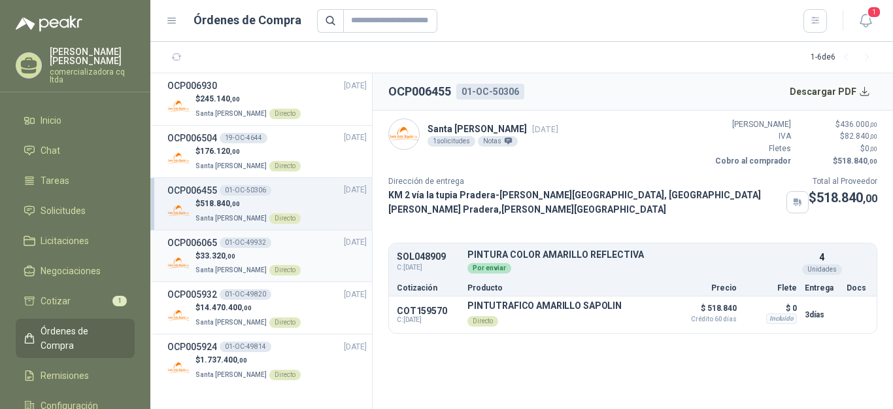
click at [231, 251] on p "$ 33.320 ,00" at bounding box center [248, 256] width 105 height 12
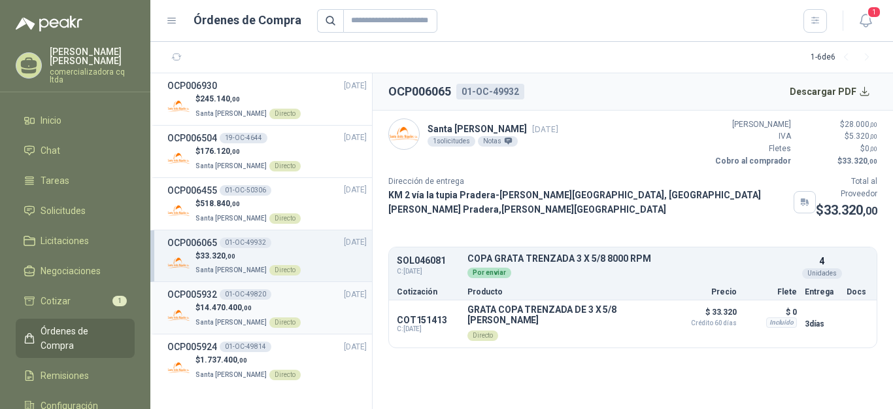
click at [252, 296] on div "01-OC-49820" at bounding box center [246, 294] width 52 height 10
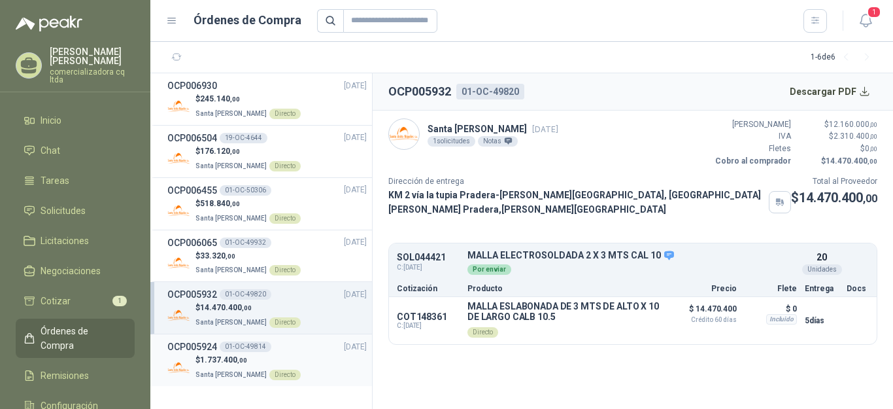
click at [251, 357] on p "$ 1.737.400 ,00" at bounding box center [248, 360] width 105 height 12
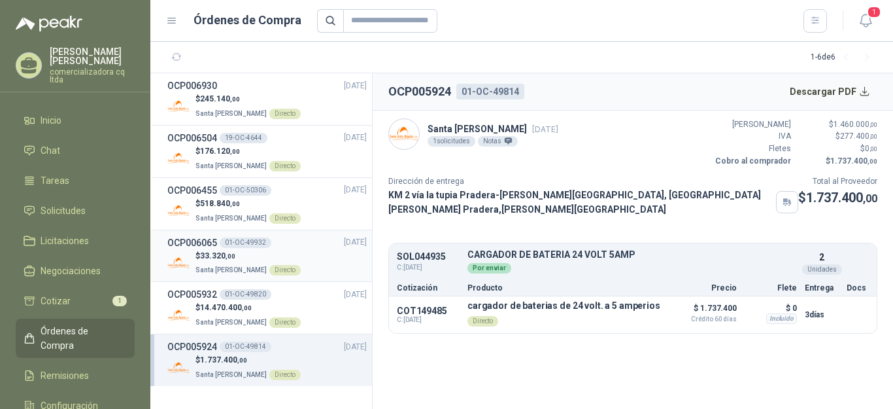
click at [251, 242] on div "01-OC-49932" at bounding box center [246, 242] width 52 height 10
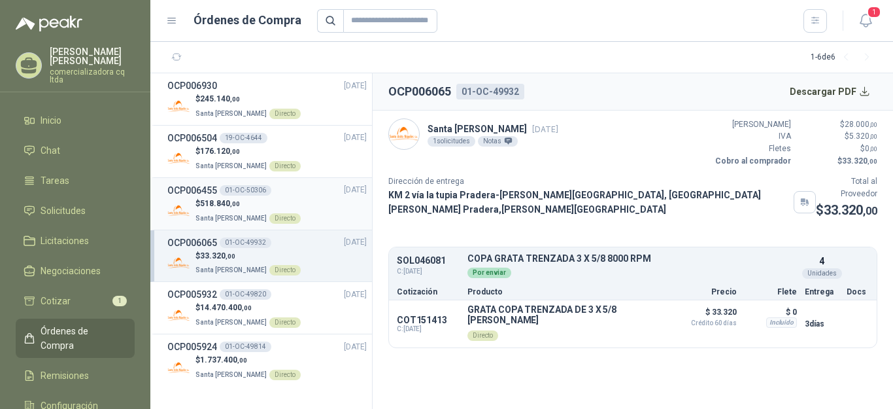
click at [233, 200] on span ",00" at bounding box center [235, 203] width 10 height 7
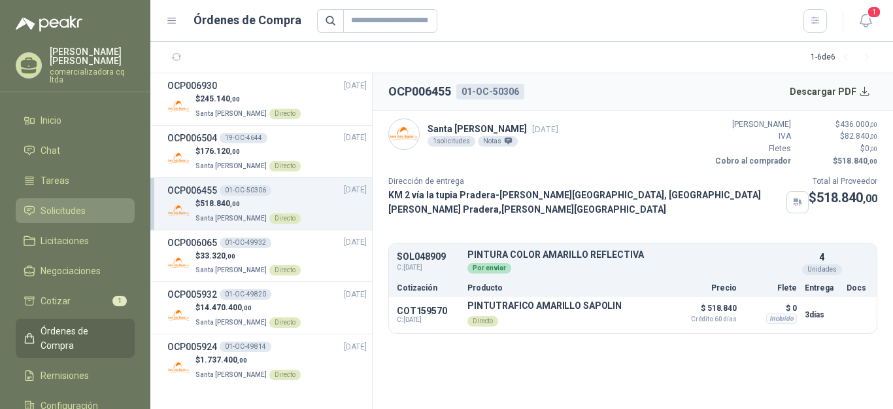
click at [63, 211] on span "Solicitudes" at bounding box center [63, 210] width 45 height 14
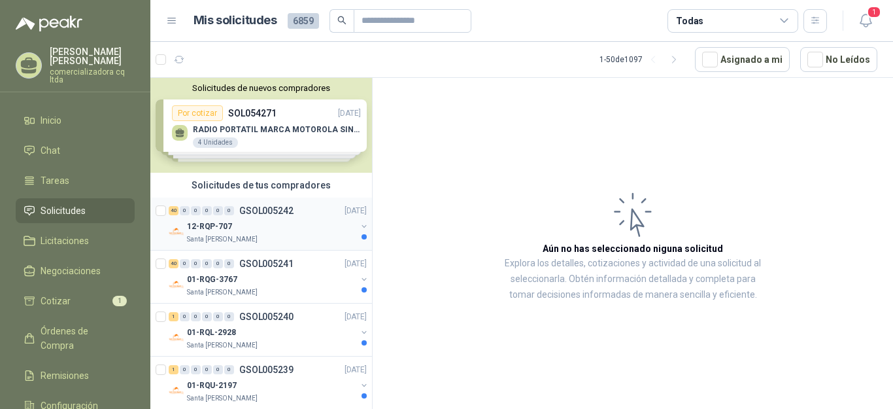
click at [228, 209] on div "0" at bounding box center [229, 210] width 10 height 9
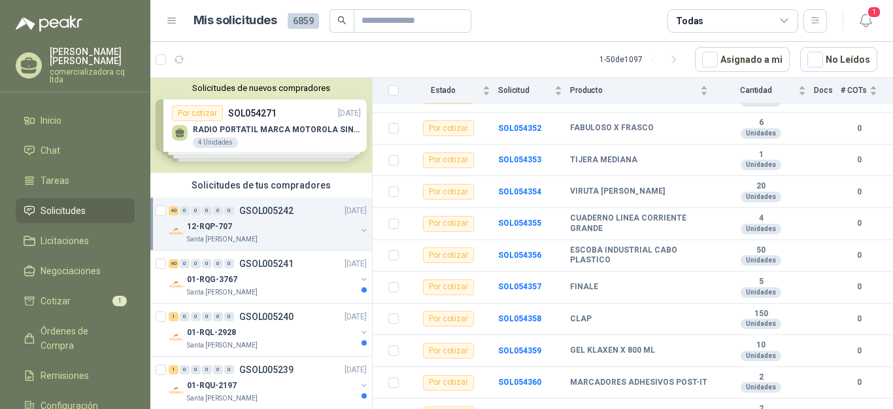
scroll to position [1120, 0]
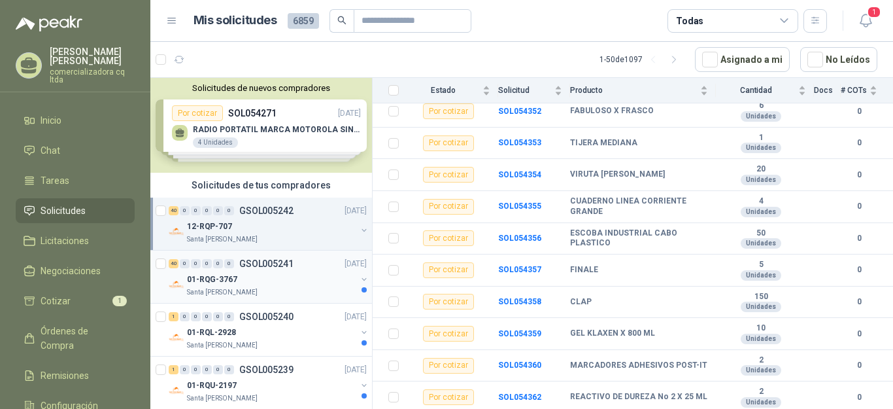
click at [233, 288] on p "Santa [PERSON_NAME]" at bounding box center [222, 292] width 71 height 10
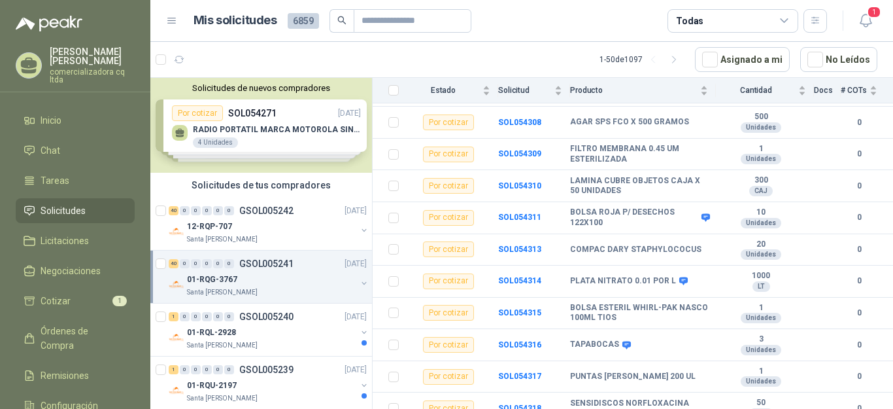
scroll to position [1111, 0]
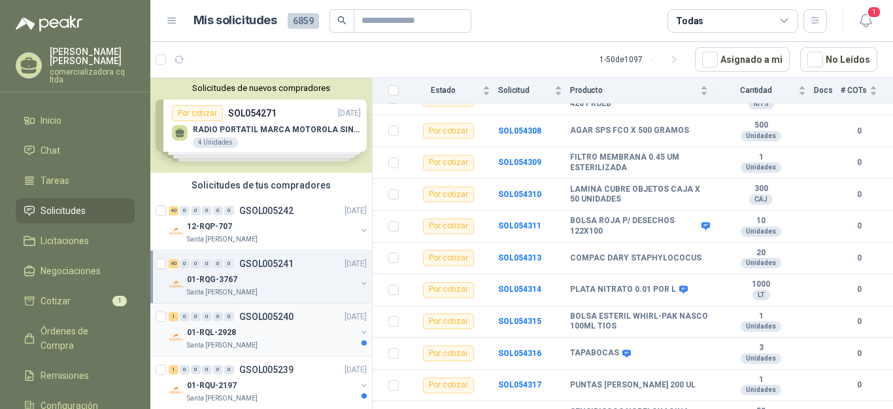
click at [250, 330] on div "01-RQL-2928" at bounding box center [271, 332] width 169 height 16
